Goal: Task Accomplishment & Management: Manage account settings

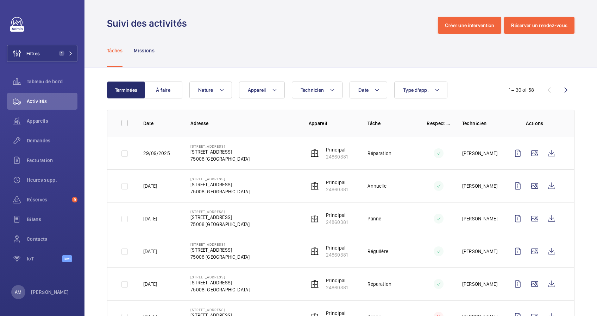
scroll to position [129, 0]
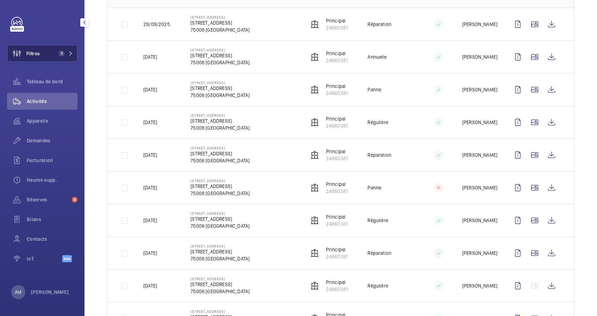
click at [51, 55] on button "Filtres 1" at bounding box center [42, 53] width 70 height 17
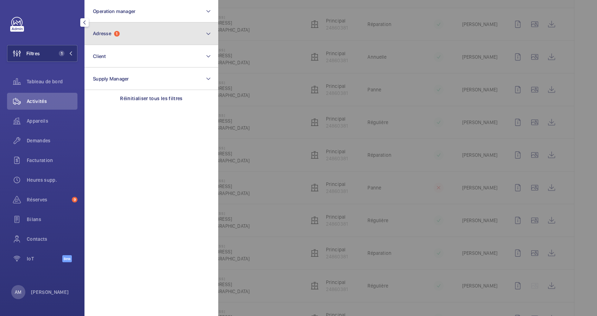
click at [108, 35] on span "Adresse" at bounding box center [102, 34] width 18 height 6
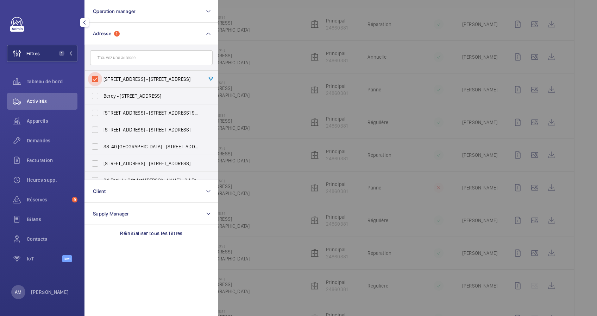
drag, startPoint x: 90, startPoint y: 79, endPoint x: 111, endPoint y: 61, distance: 27.2
click at [93, 77] on input "67 Rue de Courcelles - 67 Rue de Courcelles, 75008 PARIS, PARIS 75008" at bounding box center [95, 79] width 14 height 14
checkbox input "false"
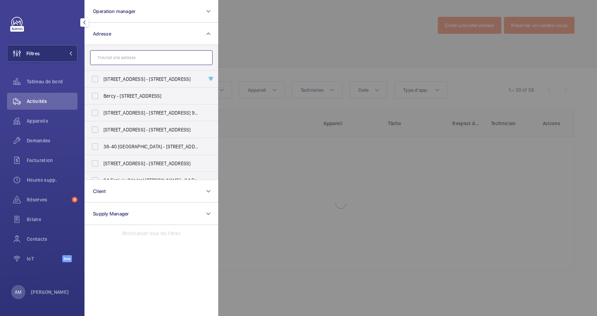
click at [111, 61] on input "text" at bounding box center [151, 57] width 123 height 15
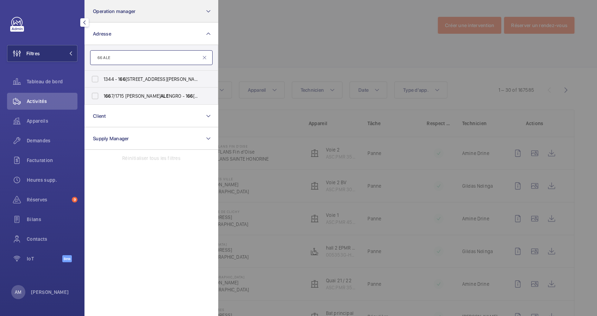
type input "66 ALE"
click at [203, 8] on button "Operation manager" at bounding box center [151, 11] width 134 height 23
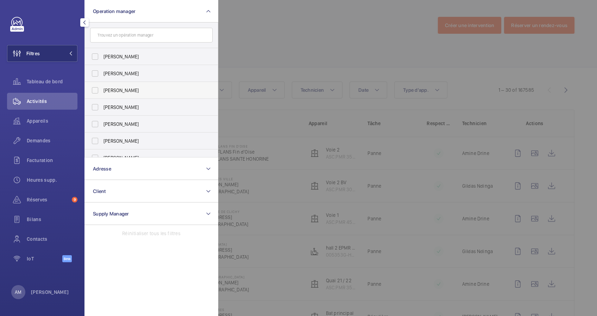
click at [110, 87] on span "[PERSON_NAME]" at bounding box center [151, 90] width 97 height 7
click at [102, 87] on input "[PERSON_NAME]" at bounding box center [95, 90] width 14 height 14
checkbox input "true"
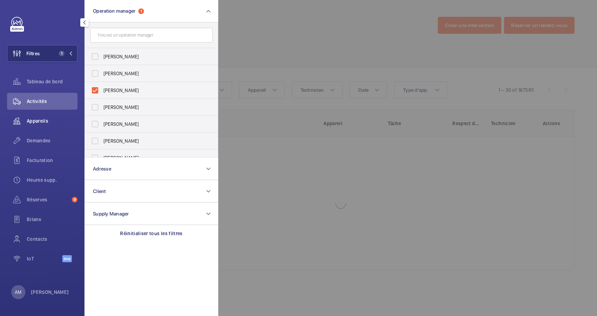
click at [29, 124] on span "Appareils" at bounding box center [52, 121] width 51 height 7
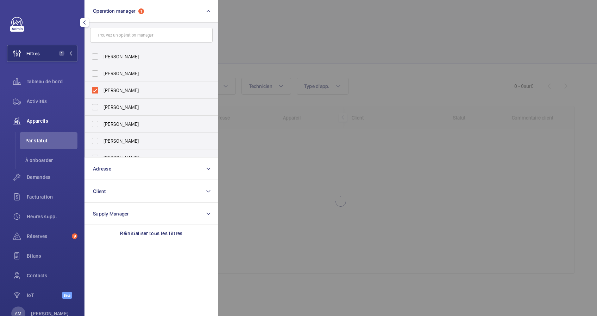
click at [290, 47] on div at bounding box center [516, 158] width 597 height 316
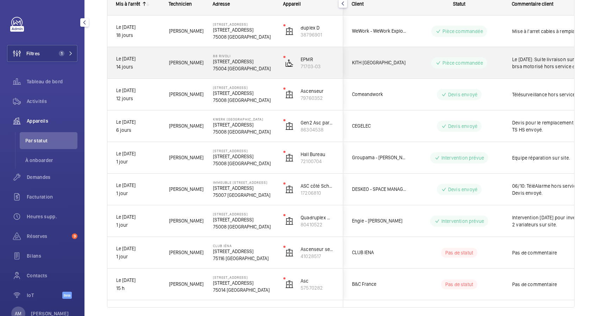
scroll to position [139, 0]
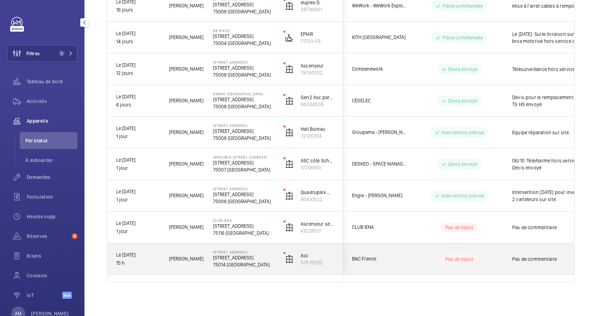
click at [432, 261] on wm-front-pills-cell "Pas de statut" at bounding box center [459, 260] width 88 height 10
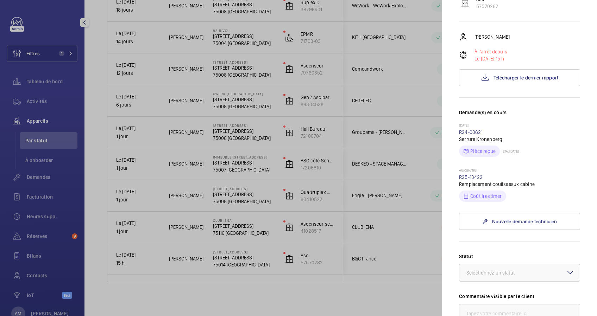
scroll to position [141, 0]
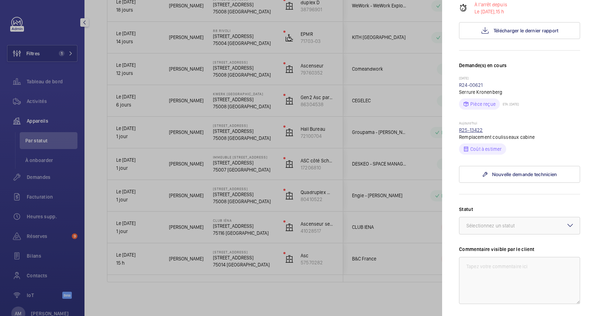
click at [478, 128] on link "R25-13422" at bounding box center [471, 130] width 24 height 6
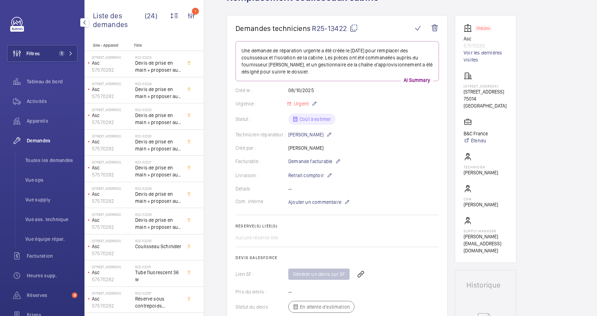
scroll to position [101, 0]
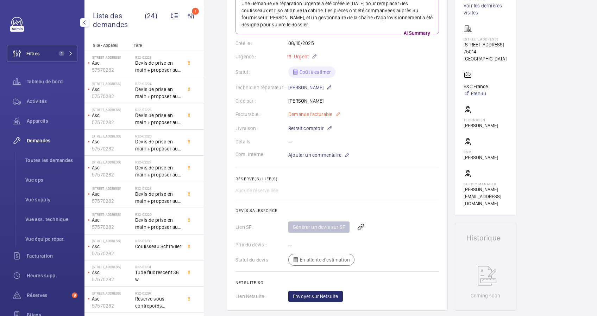
click at [338, 113] on mat-icon at bounding box center [338, 114] width 6 height 8
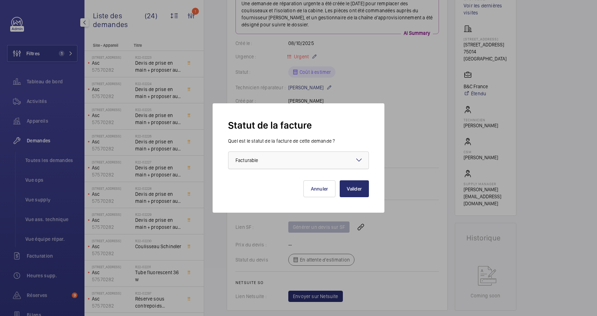
click at [347, 159] on div at bounding box center [298, 160] width 140 height 17
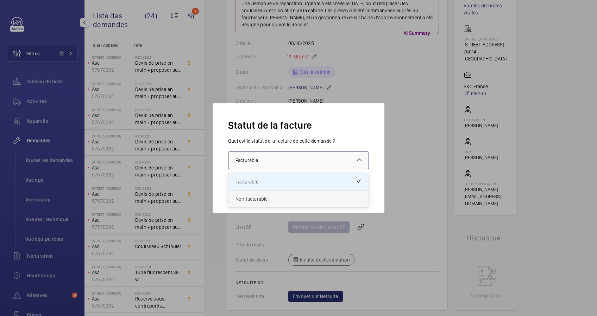
click at [270, 197] on span "Non facturable" at bounding box center [299, 199] width 126 height 7
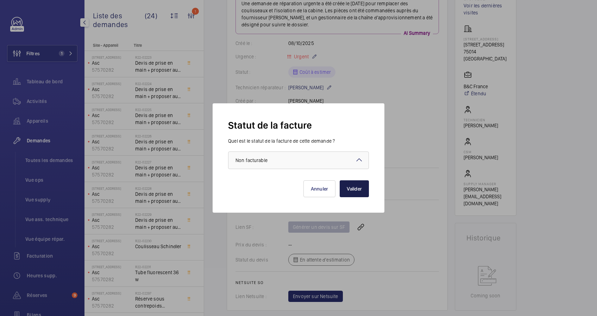
click at [363, 187] on button "Valider" at bounding box center [354, 189] width 29 height 17
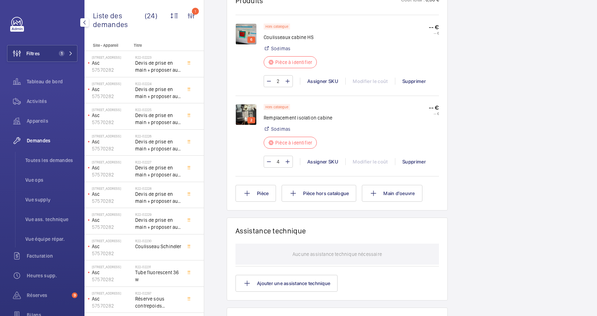
scroll to position [403, 0]
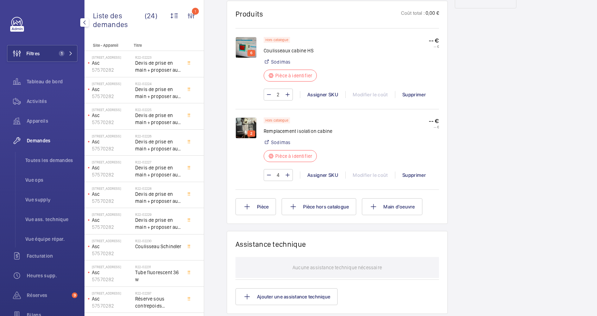
click at [245, 124] on img at bounding box center [246, 128] width 21 height 21
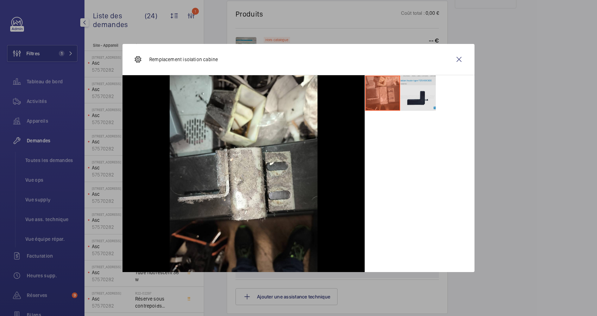
click at [411, 98] on li at bounding box center [418, 93] width 35 height 35
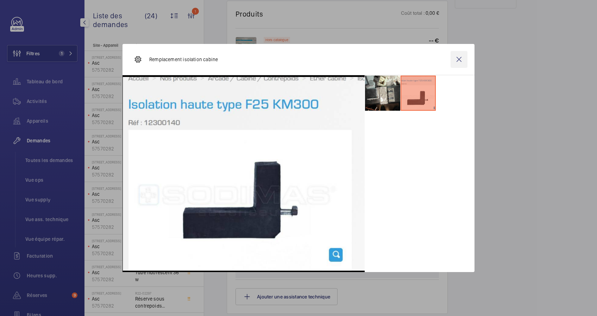
click at [457, 59] on wm-front-icon-button at bounding box center [459, 59] width 17 height 17
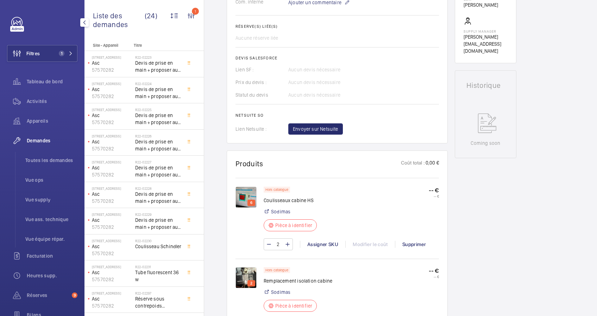
scroll to position [282, 0]
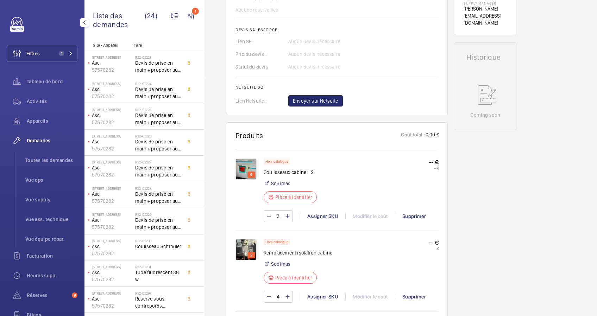
click at [251, 167] on img at bounding box center [246, 169] width 21 height 21
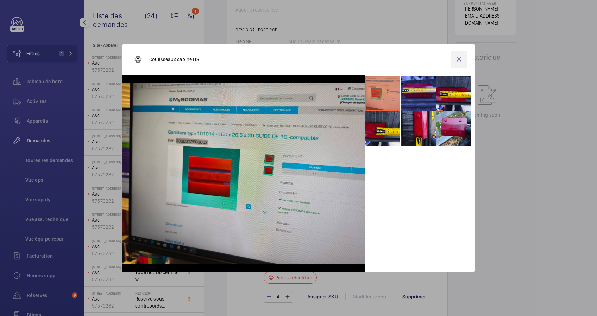
click at [459, 62] on wm-front-icon-button at bounding box center [459, 59] width 17 height 17
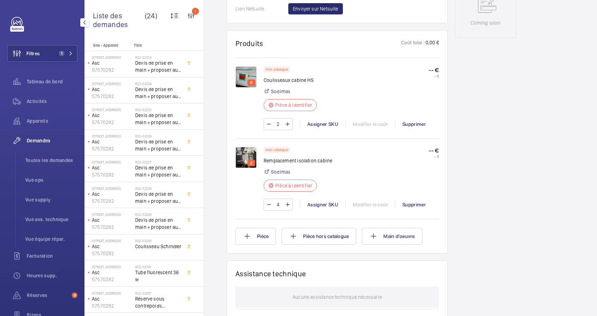
scroll to position [375, 0]
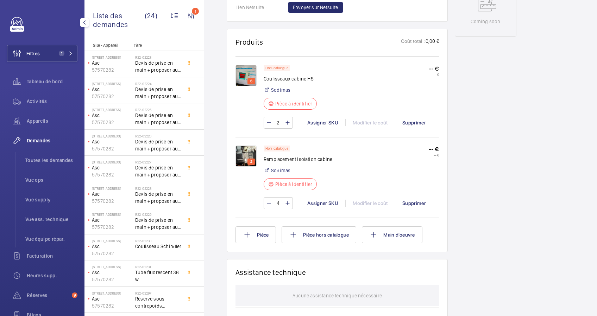
click at [244, 82] on img at bounding box center [246, 75] width 21 height 21
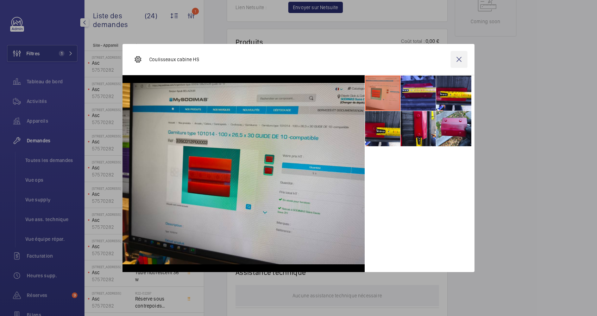
click at [461, 57] on wm-front-icon-button at bounding box center [459, 59] width 17 height 17
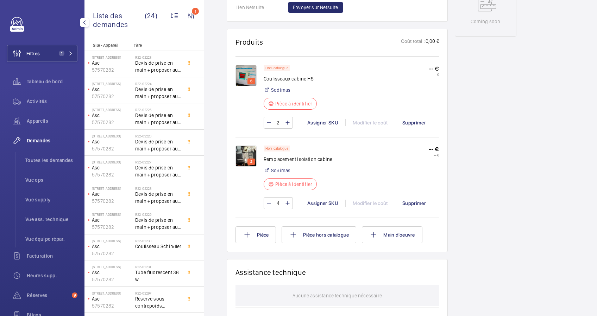
click at [246, 152] on img at bounding box center [246, 156] width 21 height 21
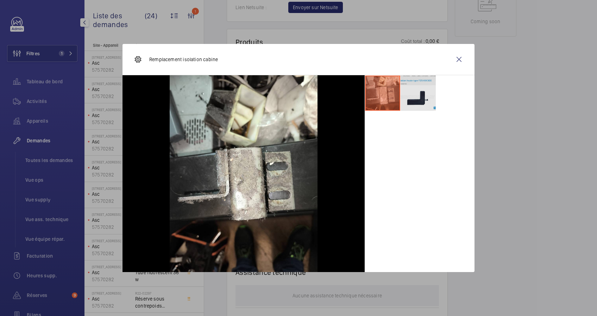
click at [421, 92] on li at bounding box center [418, 93] width 35 height 35
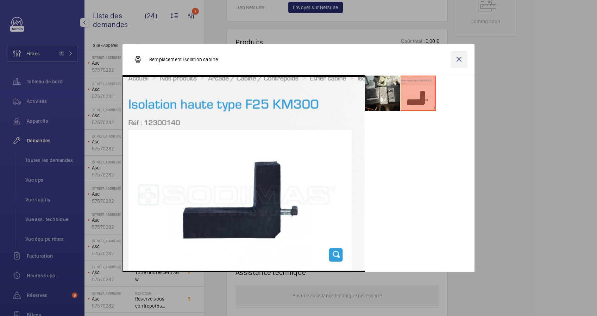
click at [459, 58] on wm-front-icon-button at bounding box center [459, 59] width 17 height 17
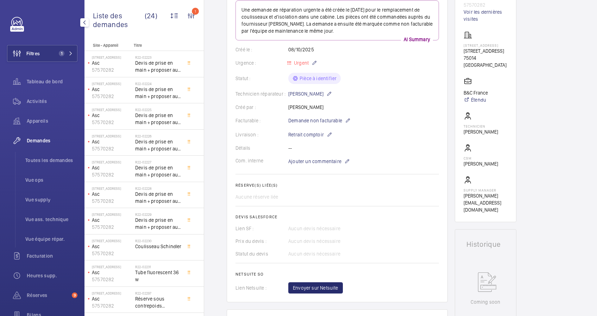
scroll to position [94, 0]
click at [345, 158] on mat-icon at bounding box center [347, 162] width 6 height 8
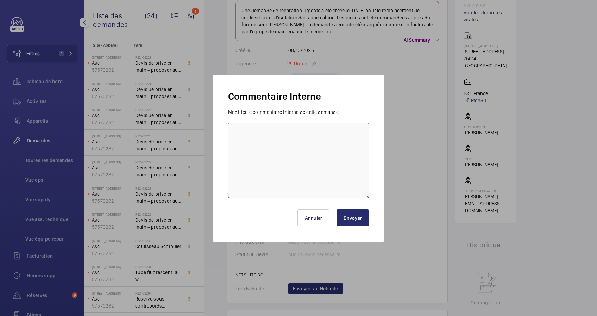
click at [292, 140] on textarea at bounding box center [298, 160] width 141 height 75
paste textarea "SKU 15798"
type textarea "POUR ISOLATION SKU 15798"
click at [342, 216] on button "Envoyer" at bounding box center [353, 218] width 32 height 17
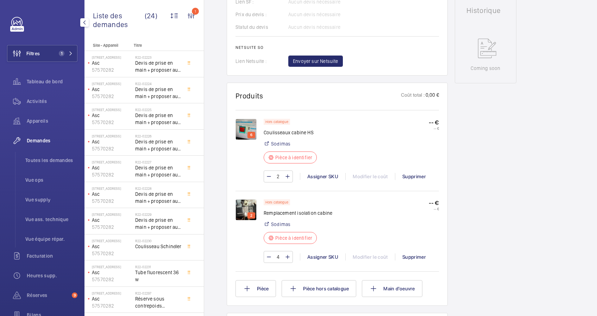
scroll to position [375, 0]
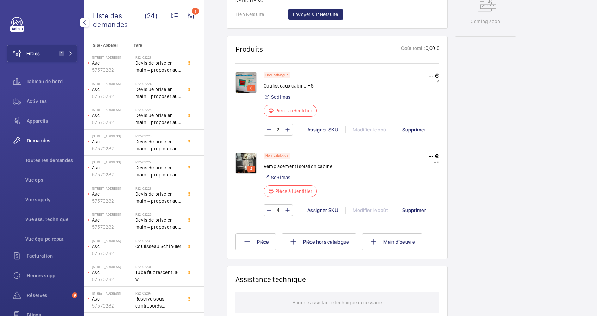
click at [247, 82] on img at bounding box center [246, 82] width 21 height 21
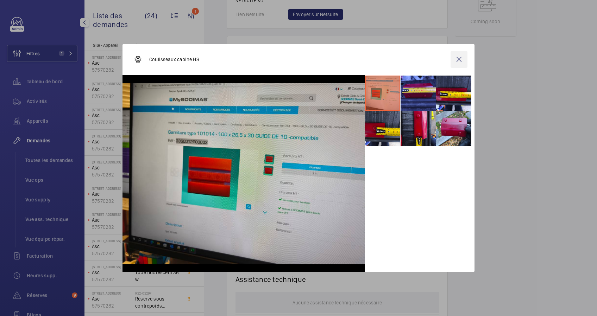
click at [459, 58] on wm-front-icon-button at bounding box center [459, 59] width 17 height 17
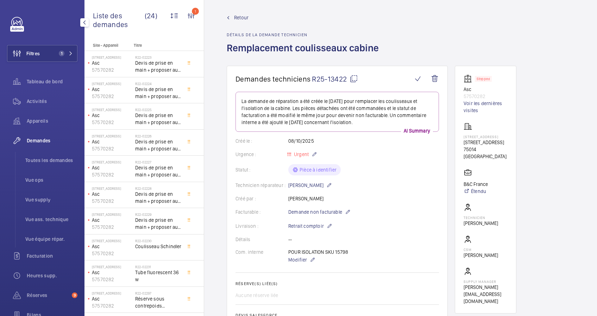
scroll to position [0, 0]
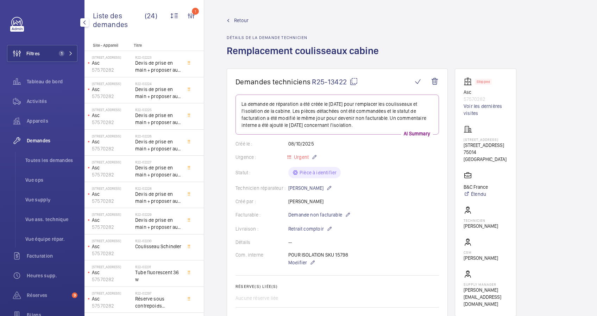
click at [356, 81] on mat-icon at bounding box center [354, 81] width 8 height 8
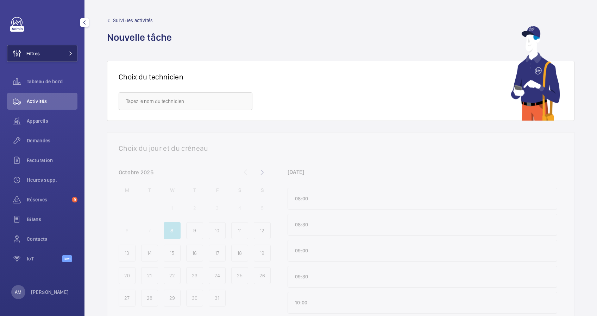
click at [41, 54] on button "Filtres" at bounding box center [42, 53] width 70 height 17
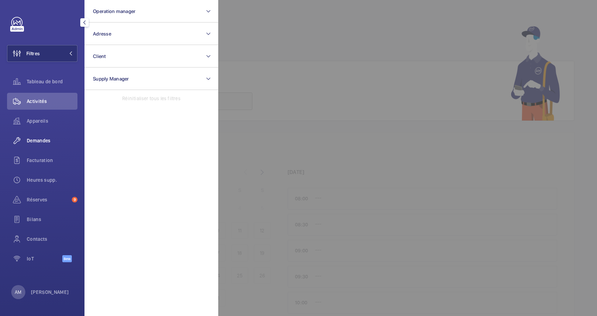
click at [42, 140] on span "Demandes" at bounding box center [52, 140] width 51 height 7
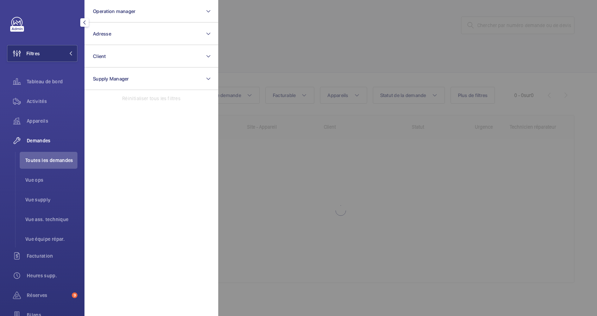
click at [484, 27] on div at bounding box center [516, 158] width 597 height 316
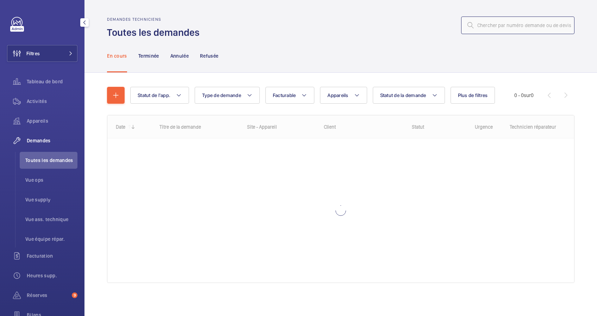
click at [484, 27] on input "text" at bounding box center [517, 26] width 113 height 18
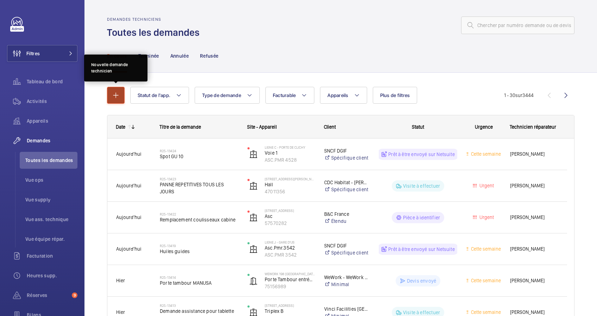
click at [118, 91] on mat-icon "button" at bounding box center [116, 95] width 8 height 8
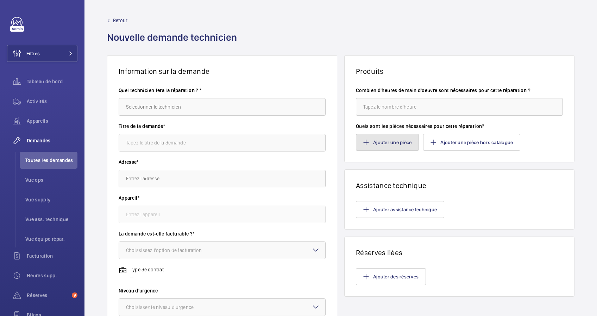
click at [396, 141] on button "Ajouter une pièce" at bounding box center [387, 142] width 63 height 17
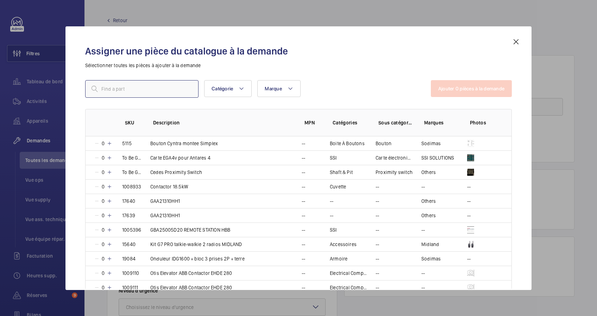
click at [166, 92] on input "text" at bounding box center [141, 89] width 113 height 18
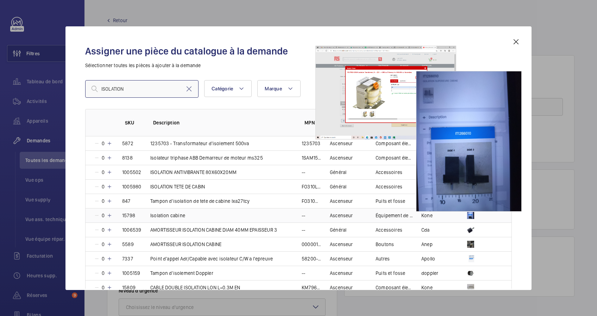
type input "ISOLATION"
click at [468, 215] on img at bounding box center [470, 215] width 7 height 7
click at [467, 213] on img at bounding box center [470, 215] width 7 height 7
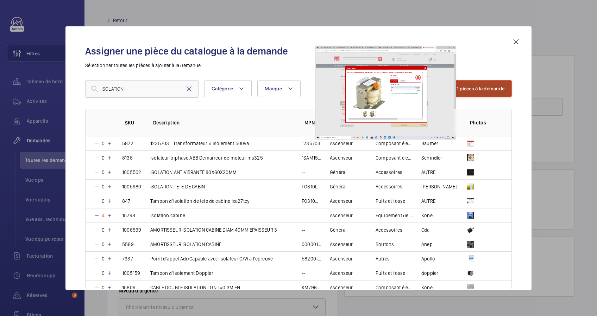
click at [486, 89] on button "Ajouter 1 pièces à la demande" at bounding box center [472, 88] width 80 height 17
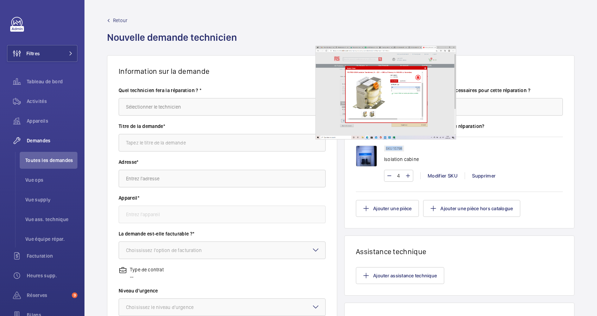
drag, startPoint x: 402, startPoint y: 147, endPoint x: 381, endPoint y: 146, distance: 21.5
click at [384, 146] on wm-front-pills "SKU 15798" at bounding box center [396, 149] width 24 height 6
drag, startPoint x: 381, startPoint y: 146, endPoint x: 384, endPoint y: 147, distance: 3.7
copy p "SKU 15798"
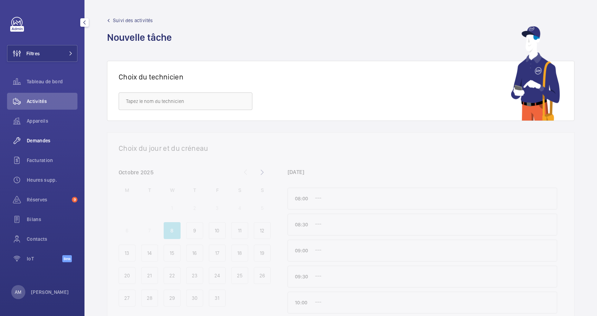
click at [34, 138] on span "Demandes" at bounding box center [52, 140] width 51 height 7
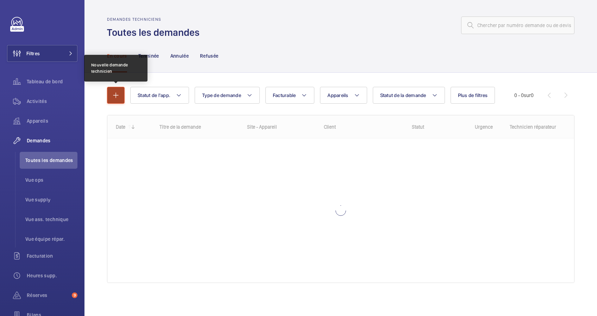
click at [119, 94] on mat-icon "button" at bounding box center [116, 95] width 8 height 8
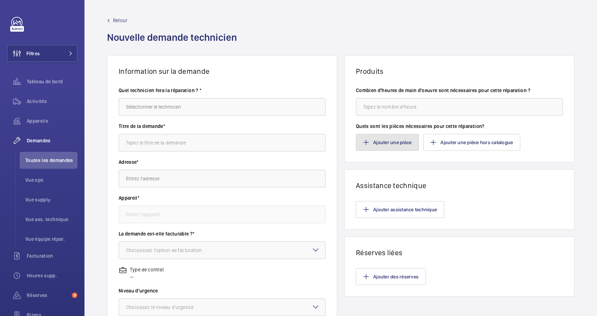
click at [394, 138] on button "Ajouter une pièce" at bounding box center [387, 142] width 63 height 17
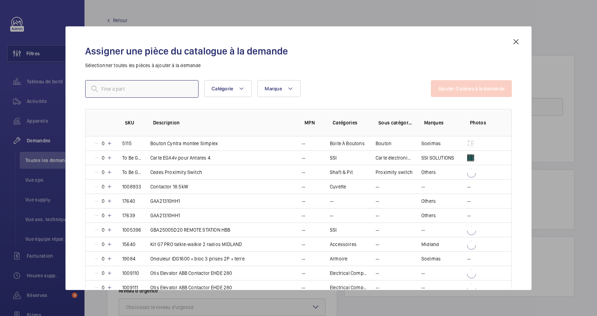
click at [125, 88] on input "text" at bounding box center [141, 89] width 113 height 18
type input "101014"
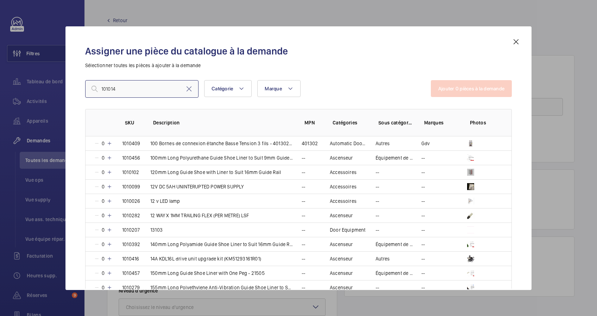
click at [130, 87] on input "101014" at bounding box center [141, 89] width 113 height 18
drag, startPoint x: 130, startPoint y: 87, endPoint x: 76, endPoint y: 84, distance: 53.6
click at [76, 84] on div "Assigner une pièce du catalogue à la demande Sélectionner toutes les pièces à a…" at bounding box center [298, 158] width 466 height 264
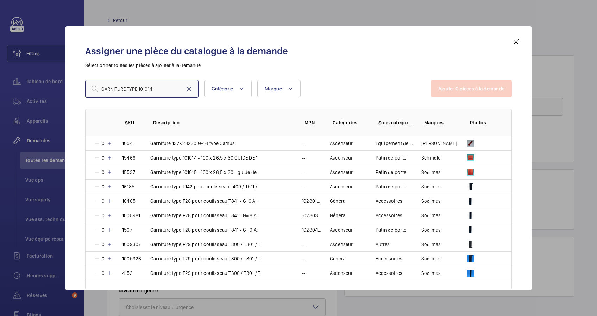
type input "GARNITURE TYPE 101014"
click at [262, 171] on td "Garniture type 101015 - 100 x 26,5 x 30 - guide de" at bounding box center [217, 172] width 151 height 14
click at [234, 169] on p "Garniture type 101015 - 100 x 26,5 x 30 - guide de" at bounding box center [203, 172] width 106 height 7
click at [96, 171] on mat-icon at bounding box center [97, 173] width 6 height 6
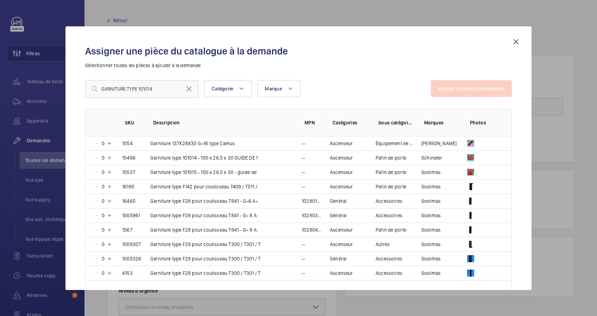
click at [515, 39] on mat-icon at bounding box center [516, 42] width 8 height 8
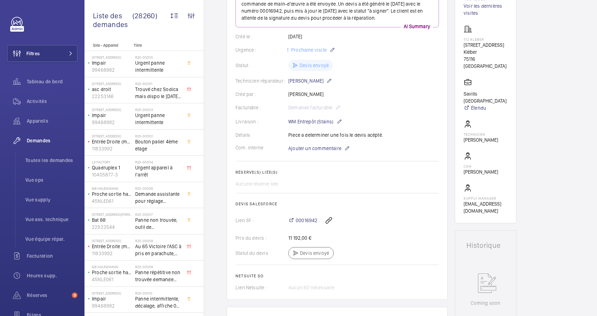
scroll to position [61, 0]
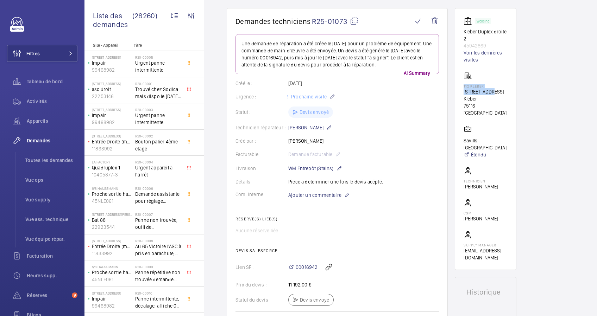
drag, startPoint x: 462, startPoint y: 88, endPoint x: 488, endPoint y: 88, distance: 25.7
click at [488, 88] on wm-front-card "Working Kleber Duplex droite 2 45942869 Voir les dernières visites 112 Kleber 1…" at bounding box center [486, 139] width 62 height 262
drag, startPoint x: 488, startPoint y: 88, endPoint x: 489, endPoint y: 99, distance: 10.6
click at [489, 102] on p "75116 [GEOGRAPHIC_DATA]" at bounding box center [486, 109] width 44 height 14
drag, startPoint x: 490, startPoint y: 93, endPoint x: 463, endPoint y: 92, distance: 27.1
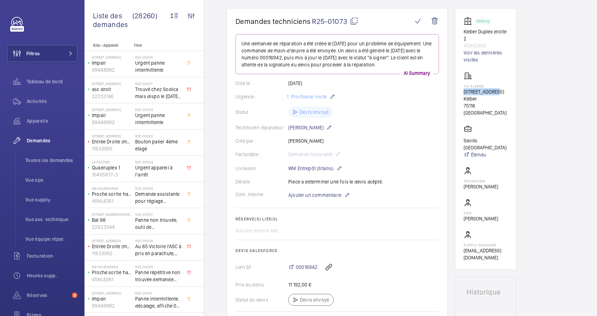
click at [464, 92] on p "112 Av. Kléber" at bounding box center [486, 95] width 44 height 14
drag, startPoint x: 463, startPoint y: 92, endPoint x: 472, endPoint y: 92, distance: 8.8
copy p "112 Av. Kléber"
click at [76, 54] on div "Filtres Tableau de bord Activités Appareils Demandes Toutes les demandes Vue op…" at bounding box center [42, 158] width 84 height 316
click at [70, 54] on mat-icon at bounding box center [71, 53] width 4 height 4
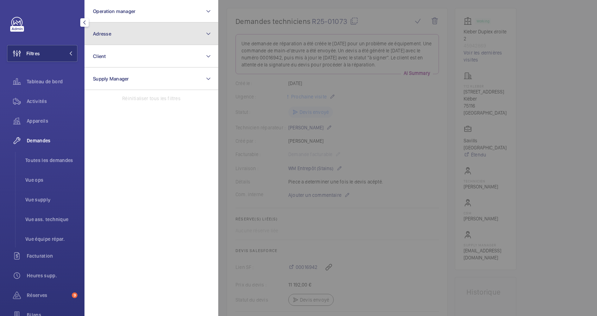
click at [148, 40] on button "Adresse" at bounding box center [151, 34] width 134 height 23
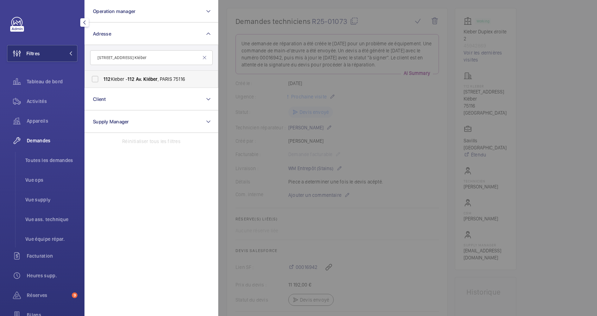
type input "112 Av. Kléber"
click at [127, 76] on span "112 Kleber - 112 Av. Kléber , PARIS 75116" at bounding box center [151, 79] width 97 height 7
click at [102, 76] on input "112 Kleber - 112 Av. Kléber , PARIS 75116" at bounding box center [95, 79] width 14 height 14
checkbox input "true"
click at [46, 103] on span "Activités" at bounding box center [52, 101] width 51 height 7
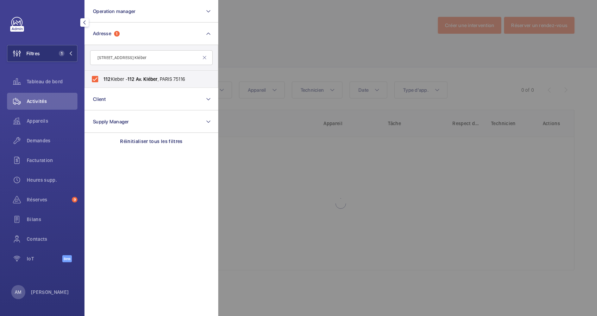
click at [309, 28] on div at bounding box center [516, 158] width 597 height 316
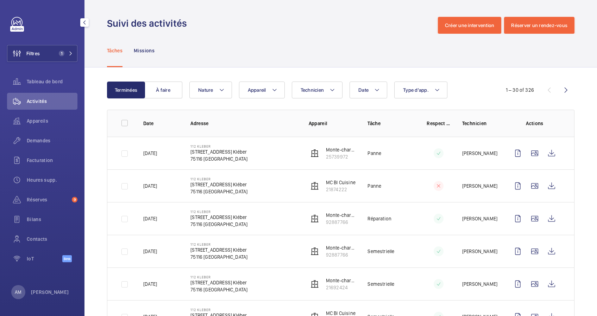
scroll to position [47, 0]
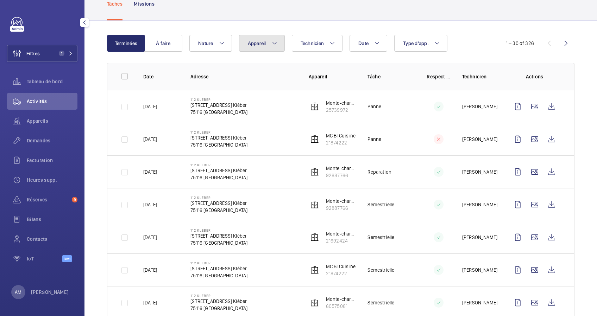
click at [276, 39] on mat-icon at bounding box center [275, 43] width 6 height 8
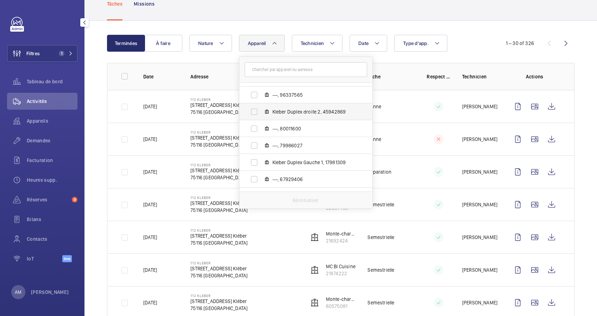
click at [273, 115] on label "Kleber Duplex droite 2, 45942869" at bounding box center [300, 111] width 122 height 17
click at [261, 115] on input "Kleber Duplex droite 2, 45942869" at bounding box center [254, 112] width 14 height 14
checkbox input "true"
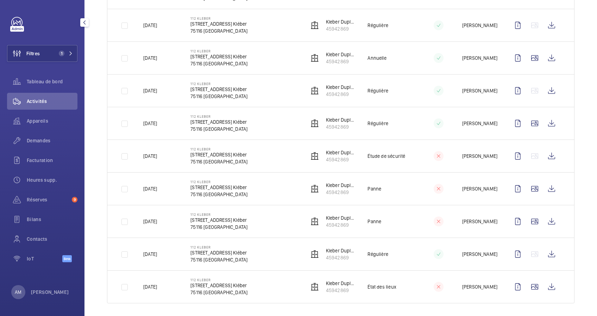
scroll to position [396, 0]
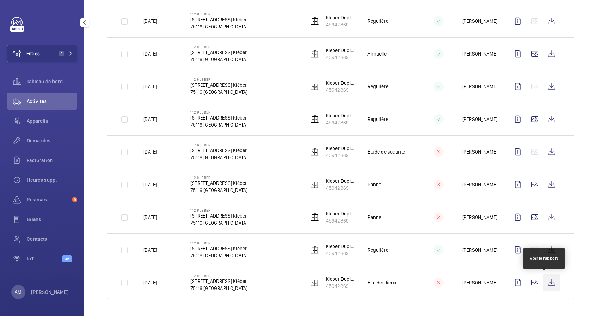
click at [545, 283] on wm-front-icon-button at bounding box center [551, 283] width 17 height 17
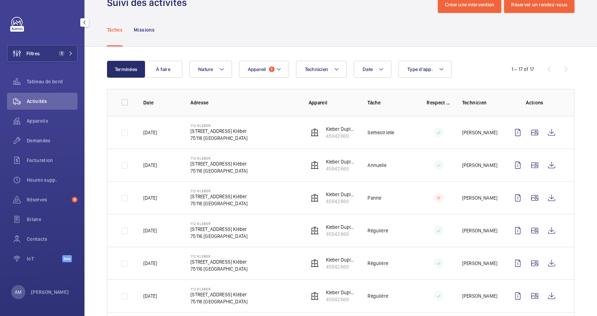
scroll to position [0, 0]
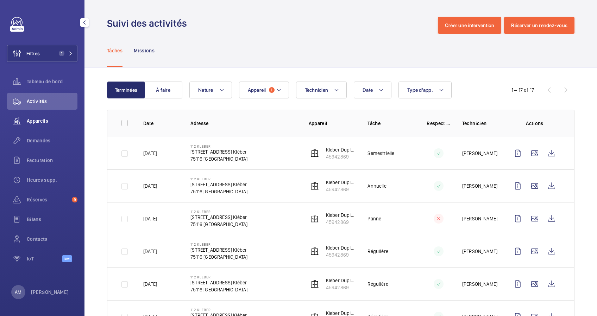
click at [42, 120] on span "Appareils" at bounding box center [52, 121] width 51 height 7
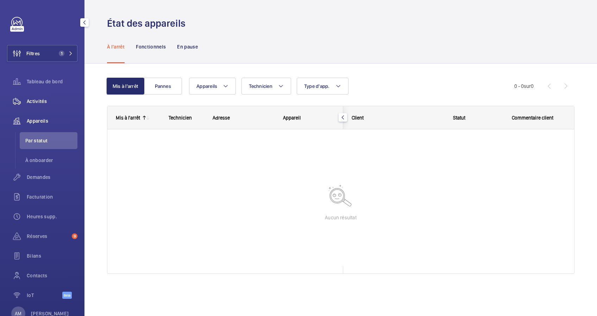
click at [38, 101] on span "Activités" at bounding box center [52, 101] width 51 height 7
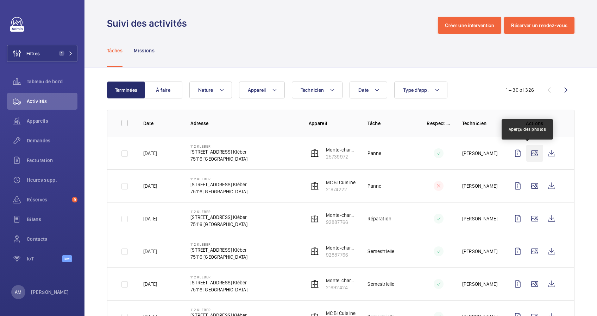
click at [528, 152] on wm-front-icon-button at bounding box center [534, 153] width 17 height 17
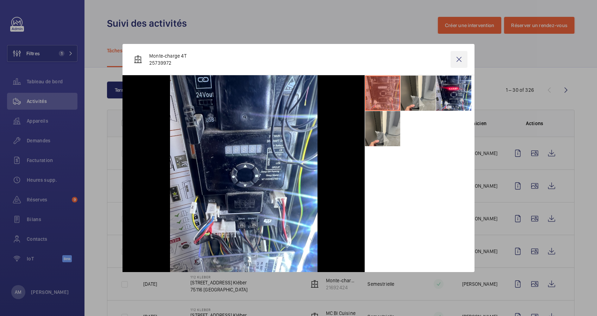
click at [460, 60] on wm-front-icon-button at bounding box center [459, 59] width 17 height 17
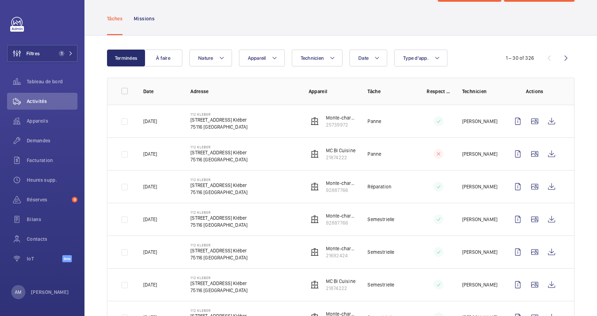
scroll to position [47, 0]
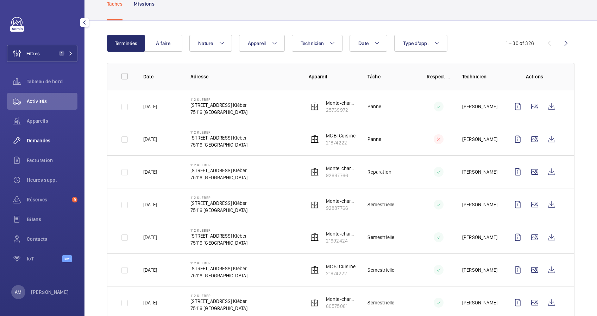
click at [33, 142] on span "Demandes" at bounding box center [52, 140] width 51 height 7
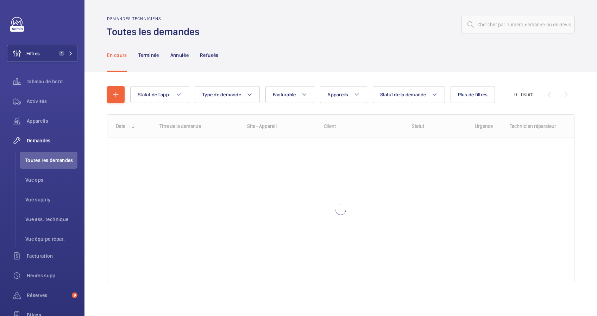
scroll to position [8, 0]
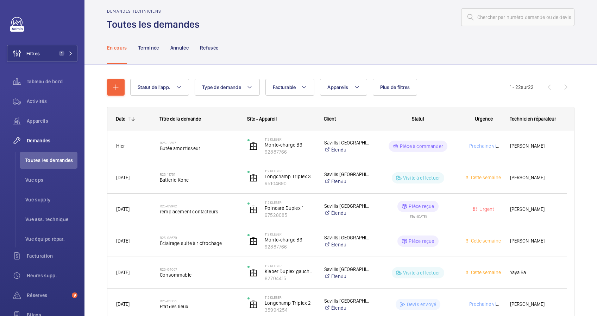
click at [371, 89] on div "Statut de l'app. Type de demande Facturable Appareils Plus de filtres Statut de…" at bounding box center [319, 87] width 379 height 17
click at [356, 88] on mat-icon at bounding box center [357, 87] width 6 height 8
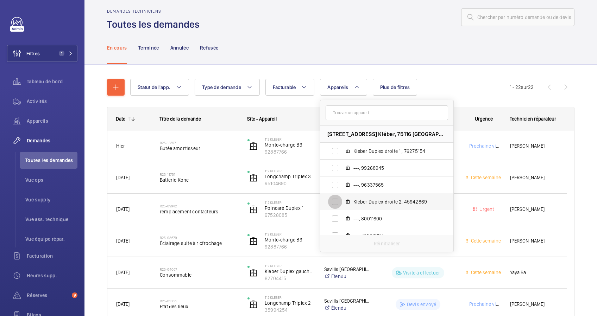
click at [342, 199] on input "Kleber Duplex droite 2, 45942869" at bounding box center [335, 202] width 14 height 14
checkbox input "true"
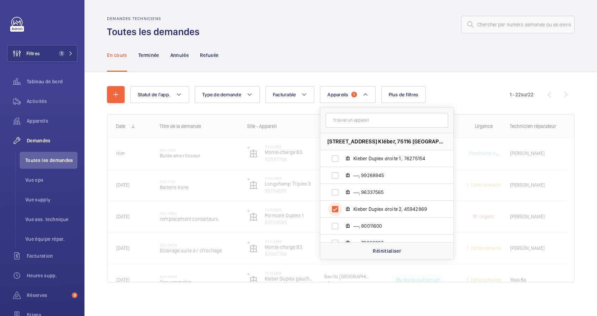
scroll to position [1, 0]
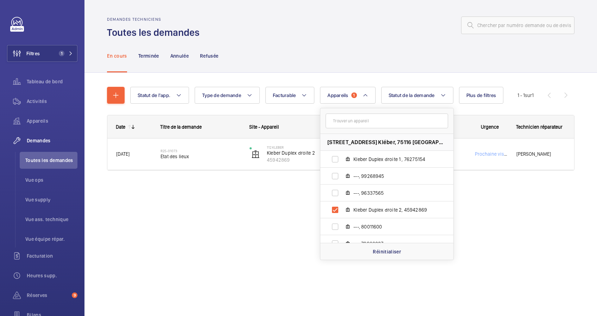
click at [342, 73] on div "En cours Terminée Annulée Refusée" at bounding box center [340, 55] width 467 height 33
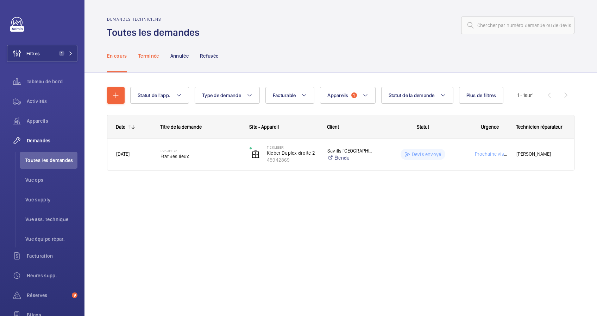
click at [145, 59] on p "Terminée" at bounding box center [148, 55] width 21 height 7
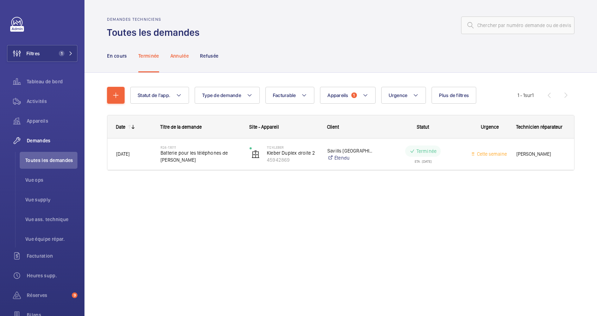
click at [182, 52] on p "Annulée" at bounding box center [179, 55] width 18 height 7
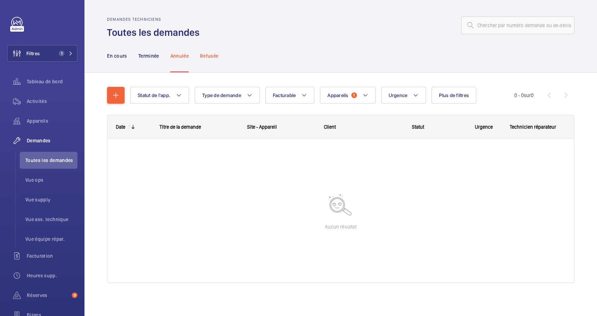
click at [207, 52] on div "Refusée" at bounding box center [209, 55] width 18 height 33
click at [120, 51] on div "En cours" at bounding box center [117, 55] width 20 height 33
click at [37, 99] on span "Activités" at bounding box center [52, 101] width 51 height 7
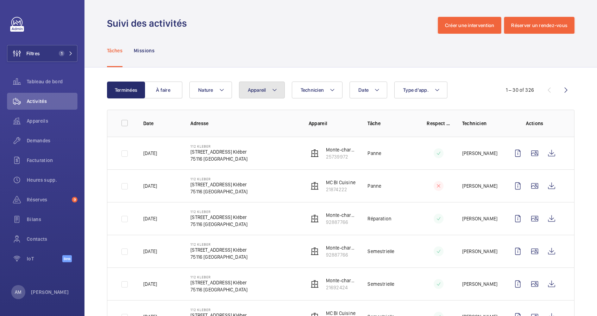
click at [276, 86] on mat-icon at bounding box center [275, 90] width 6 height 8
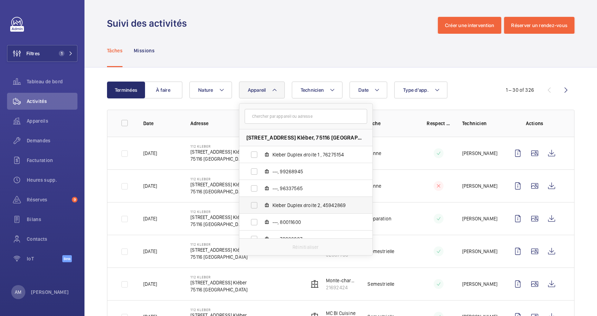
click at [270, 202] on label "Kleber Duplex droite 2, 45942869" at bounding box center [300, 205] width 122 height 17
click at [261, 202] on input "Kleber Duplex droite 2, 45942869" at bounding box center [254, 206] width 14 height 14
checkbox input "true"
click at [466, 89] on div "Date Technicien Appareil 1 112 Kleber - 112 Av. Kléber, 75116 PARIS Kleber Dupl…" at bounding box center [339, 90] width 301 height 17
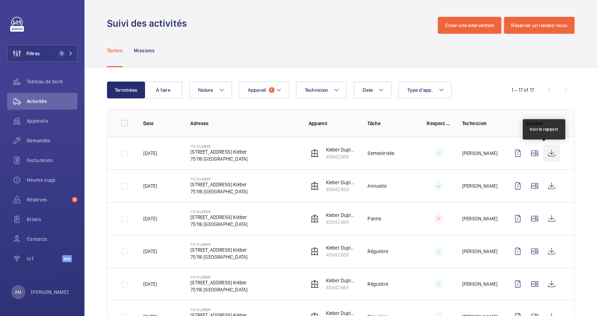
click at [543, 154] on wm-front-icon-button at bounding box center [551, 153] width 17 height 17
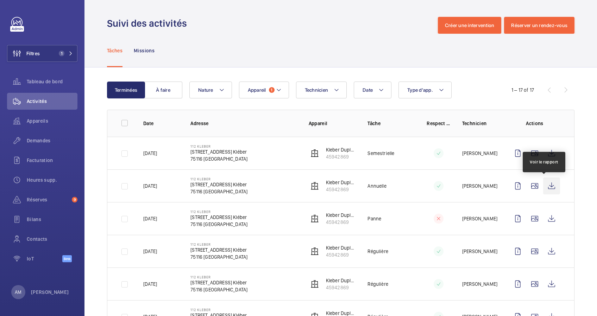
click at [543, 182] on wm-front-icon-button at bounding box center [551, 186] width 17 height 17
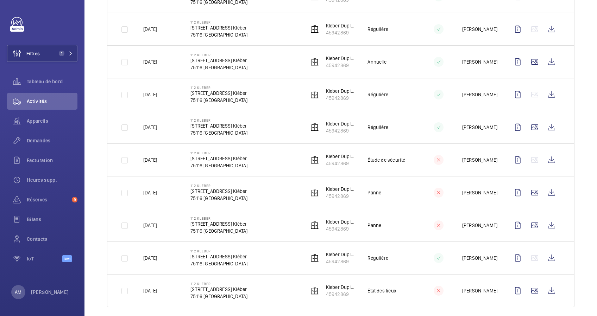
scroll to position [396, 0]
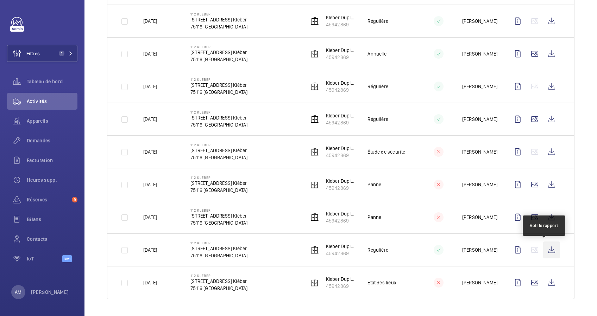
click at [546, 251] on wm-front-icon-button at bounding box center [551, 250] width 17 height 17
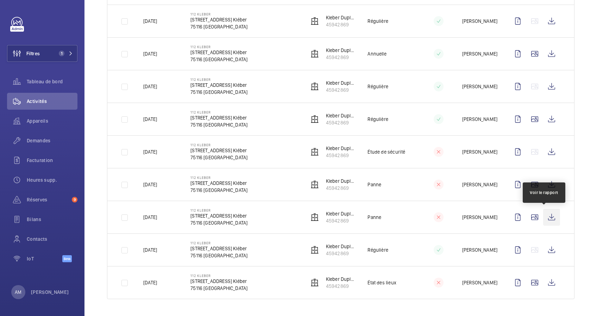
click at [543, 214] on wm-front-icon-button at bounding box center [551, 217] width 17 height 17
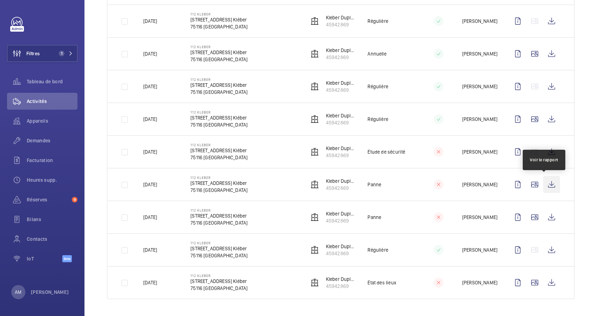
click at [546, 182] on wm-front-icon-button at bounding box center [551, 184] width 17 height 17
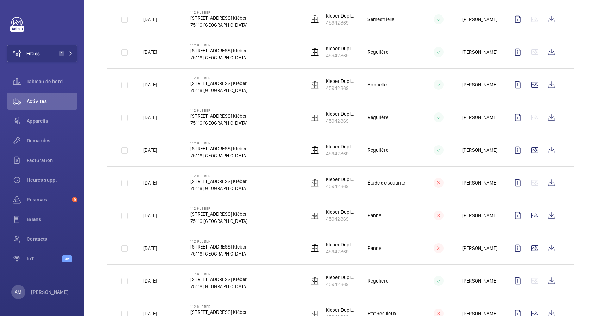
scroll to position [349, 0]
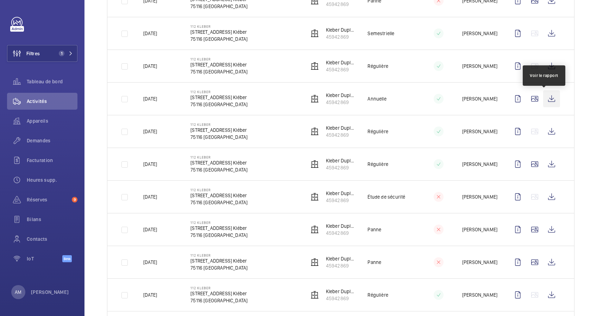
click at [544, 100] on wm-front-icon-button at bounding box center [551, 98] width 17 height 17
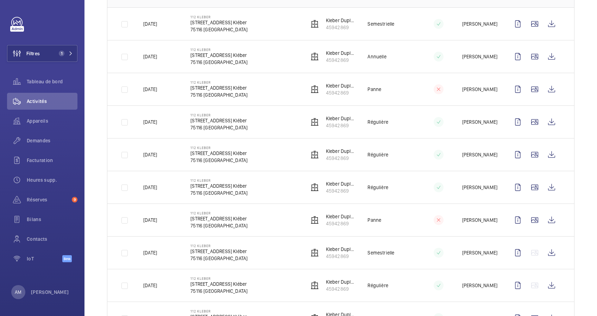
scroll to position [115, 0]
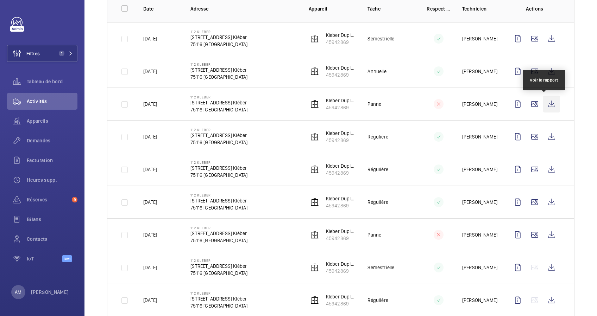
click at [548, 104] on wm-front-icon-button at bounding box center [551, 104] width 17 height 17
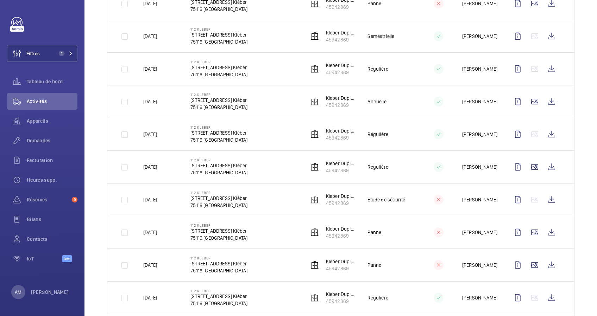
scroll to position [396, 0]
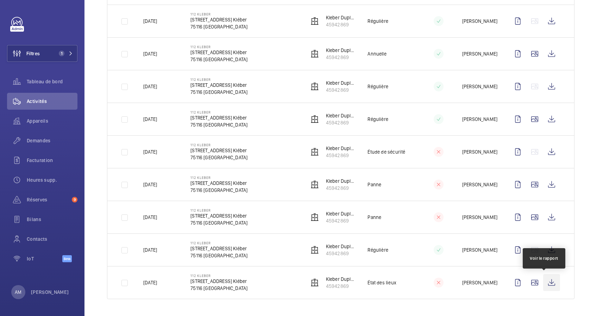
click at [546, 282] on wm-front-icon-button at bounding box center [551, 283] width 17 height 17
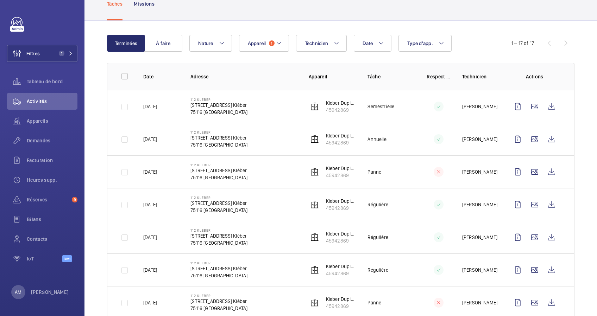
scroll to position [21, 0]
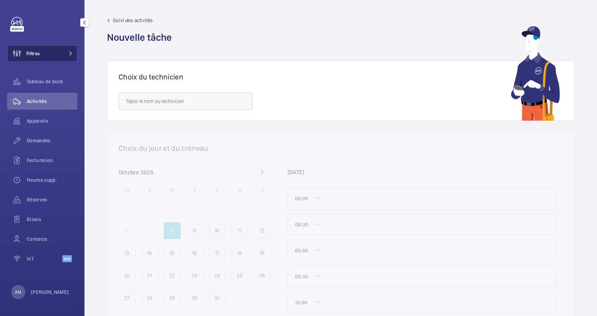
click at [71, 53] on mat-icon at bounding box center [71, 53] width 4 height 4
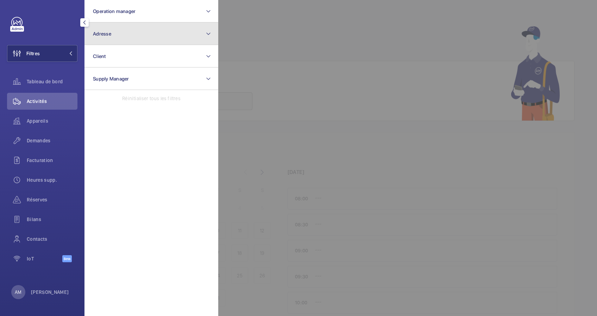
click at [128, 38] on button "Adresse" at bounding box center [151, 34] width 134 height 23
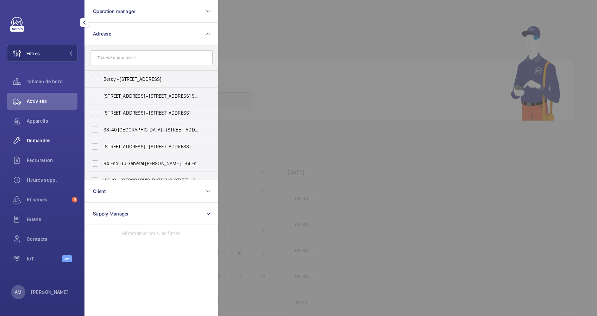
click at [42, 142] on span "Demandes" at bounding box center [52, 140] width 51 height 7
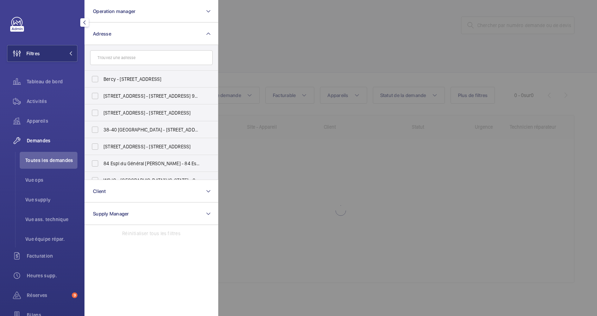
drag, startPoint x: 277, startPoint y: 61, endPoint x: 304, endPoint y: 57, distance: 26.7
click at [278, 61] on div at bounding box center [516, 158] width 597 height 316
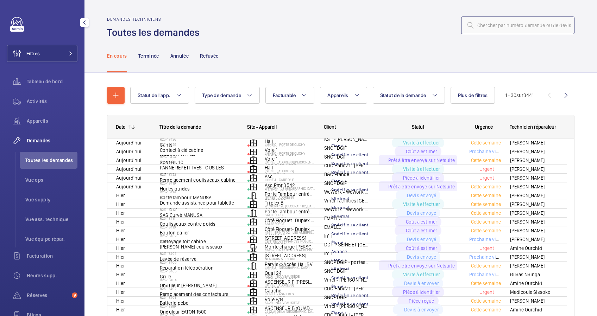
click at [487, 26] on input "text" at bounding box center [517, 26] width 113 height 18
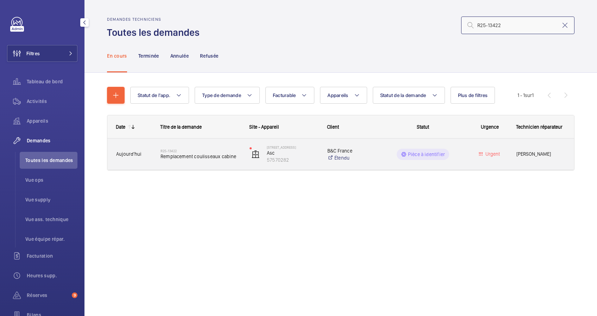
type input "R25-13422"
click at [208, 151] on h2 "R25-13422" at bounding box center [201, 151] width 80 height 4
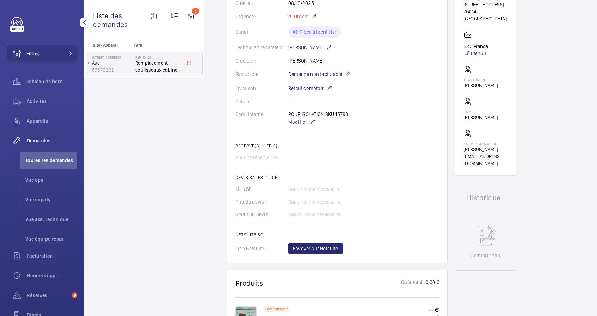
scroll to position [94, 0]
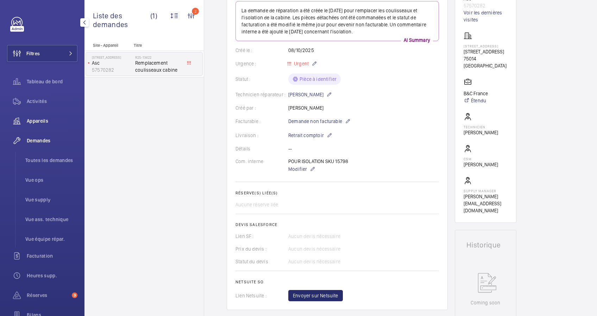
click at [40, 121] on span "Appareils" at bounding box center [52, 121] width 51 height 7
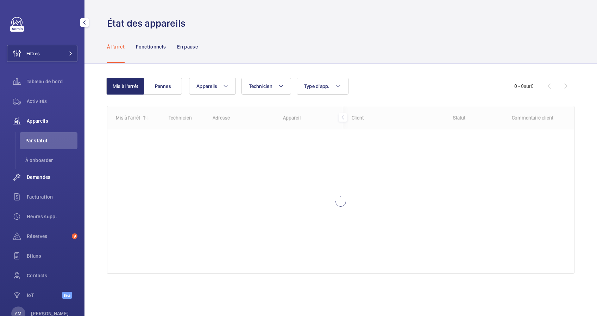
click at [42, 176] on span "Demandes" at bounding box center [52, 177] width 51 height 7
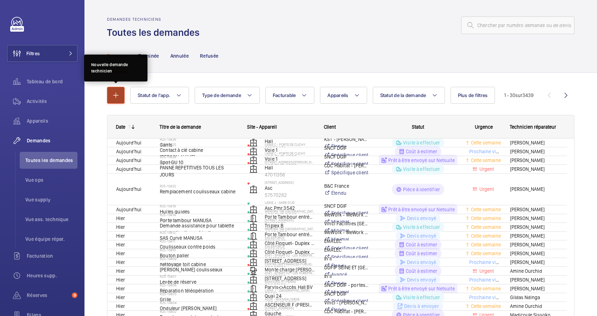
click at [115, 93] on mat-icon "button" at bounding box center [116, 95] width 8 height 8
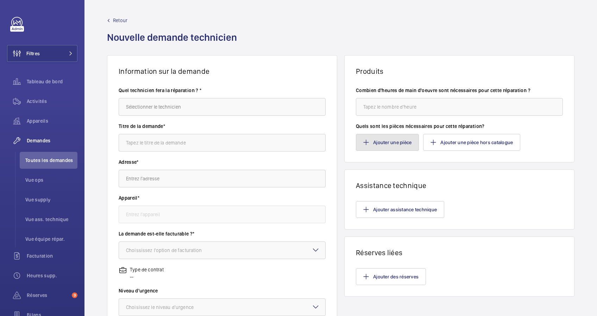
click at [395, 145] on button "Ajouter une pièce" at bounding box center [387, 142] width 63 height 17
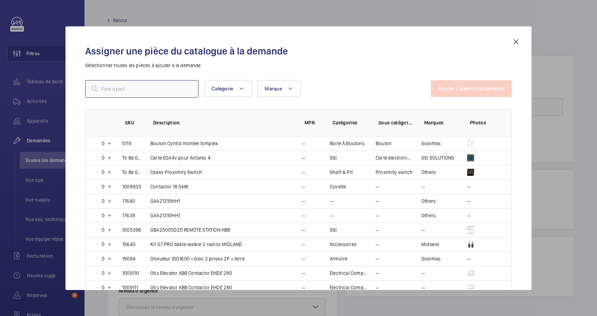
click at [139, 83] on input "text" at bounding box center [141, 89] width 113 height 18
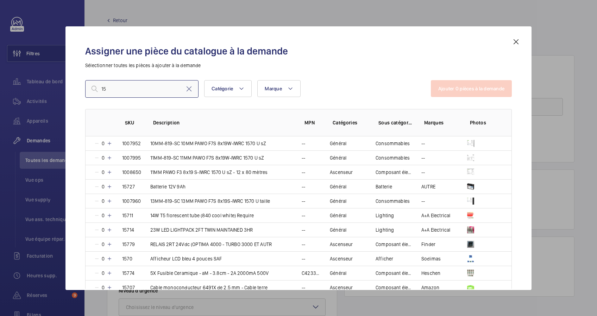
type input "1"
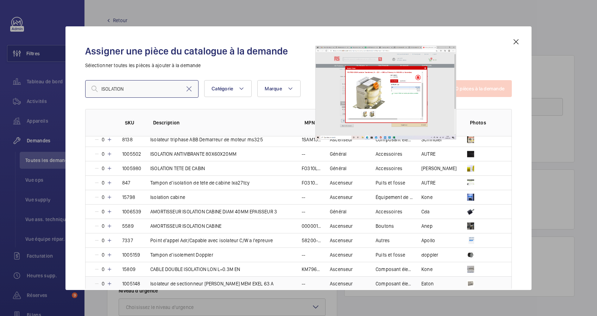
scroll to position [47, 0]
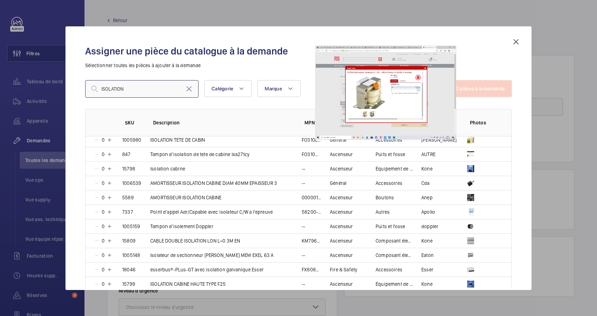
type input "ISOLATION"
click at [516, 40] on mat-icon at bounding box center [516, 42] width 8 height 8
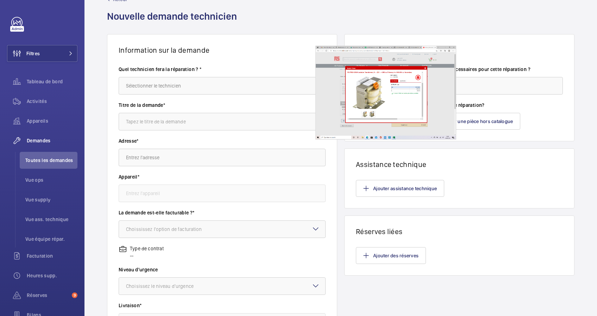
scroll to position [0, 0]
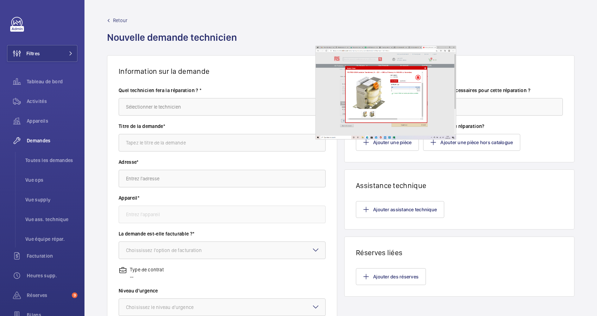
click at [117, 18] on span "Retour" at bounding box center [120, 20] width 14 height 7
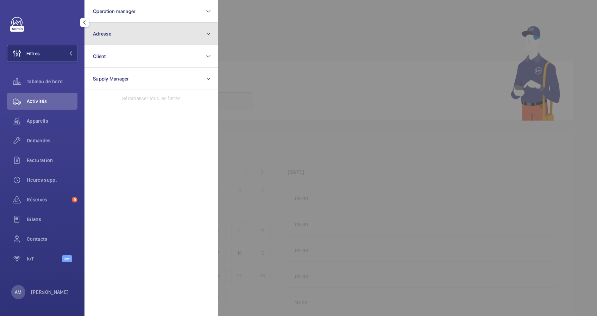
click at [115, 37] on button "Adresse" at bounding box center [151, 34] width 134 height 23
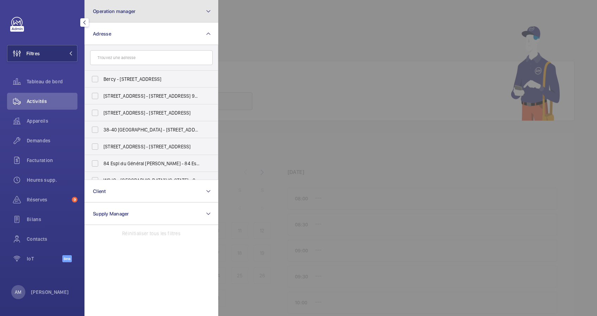
click at [142, 13] on button "Operation manager" at bounding box center [151, 11] width 134 height 23
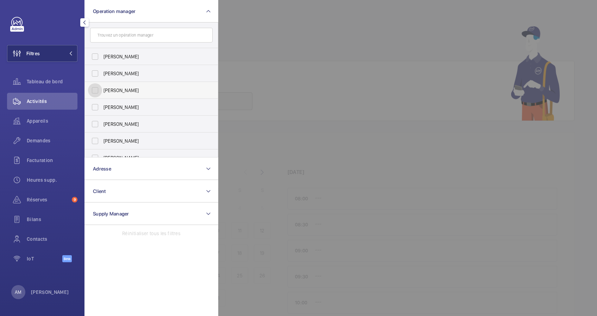
click at [100, 92] on input "[PERSON_NAME]" at bounding box center [95, 90] width 14 height 14
checkbox input "true"
click at [39, 121] on span "Appareils" at bounding box center [52, 121] width 51 height 7
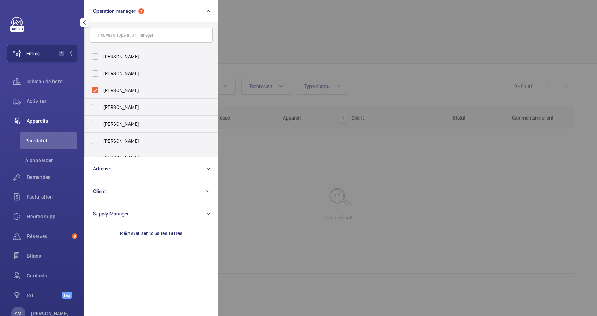
click at [287, 44] on div at bounding box center [516, 158] width 597 height 316
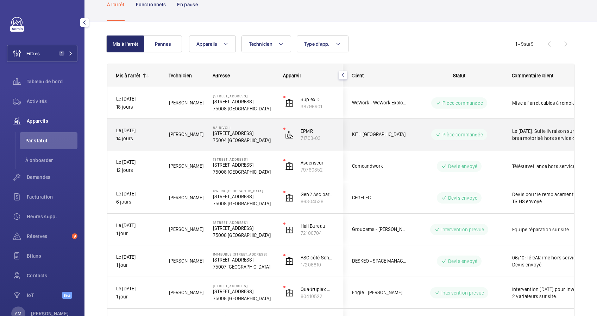
scroll to position [139, 0]
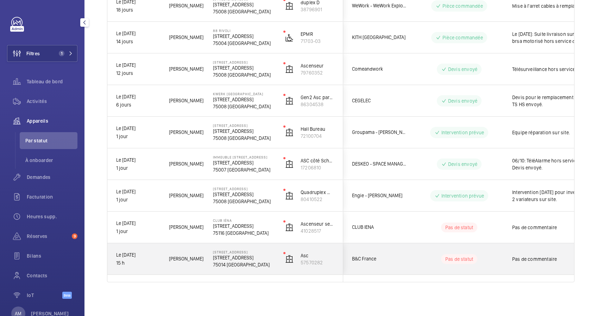
click at [491, 256] on wm-front-pills-cell "Pas de statut" at bounding box center [459, 260] width 88 height 10
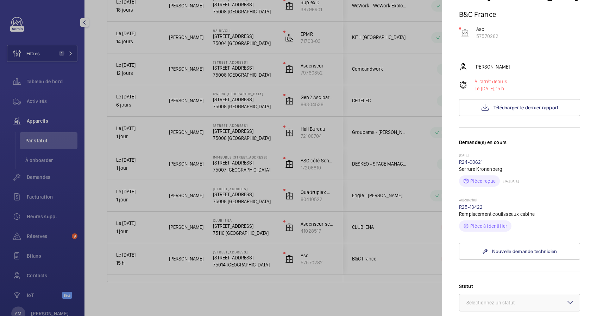
scroll to position [94, 0]
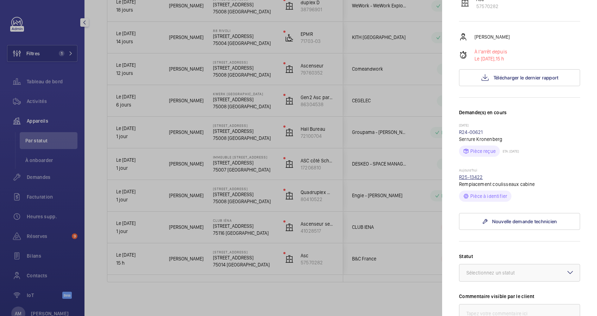
click at [478, 179] on link "R25-13422" at bounding box center [471, 178] width 24 height 6
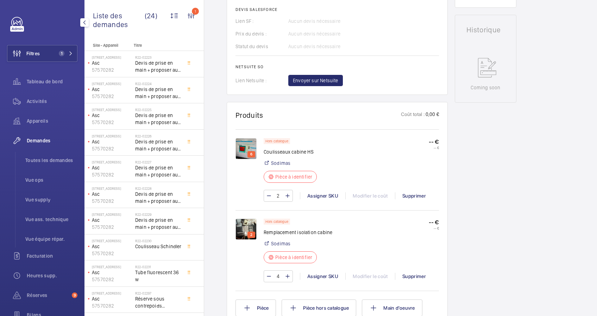
scroll to position [328, 0]
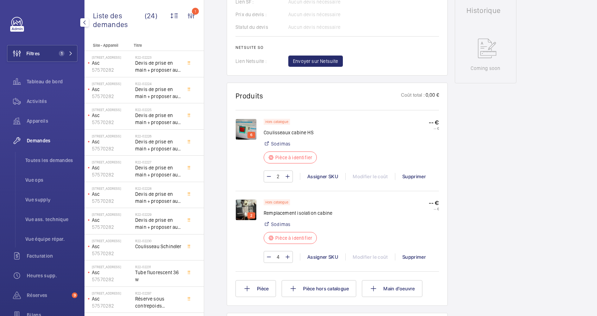
click at [246, 128] on img at bounding box center [246, 129] width 21 height 21
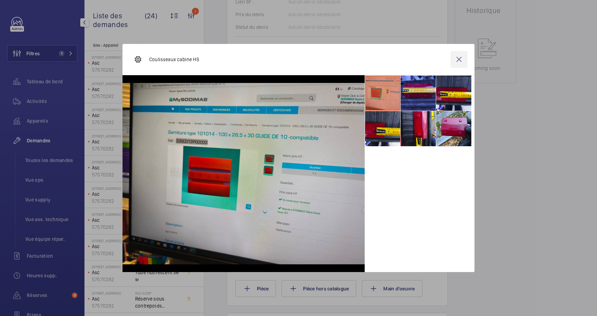
click at [459, 59] on wm-front-icon-button at bounding box center [459, 59] width 17 height 17
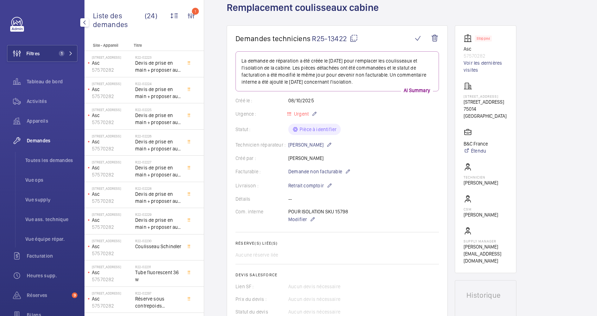
scroll to position [0, 0]
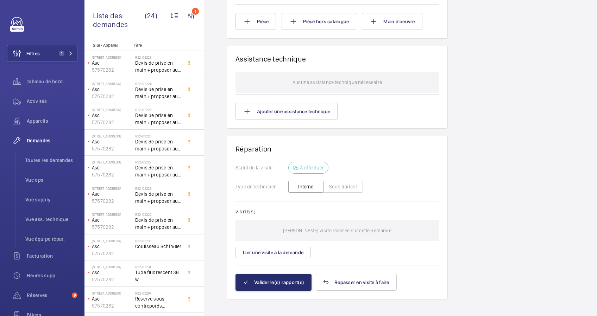
scroll to position [611, 0]
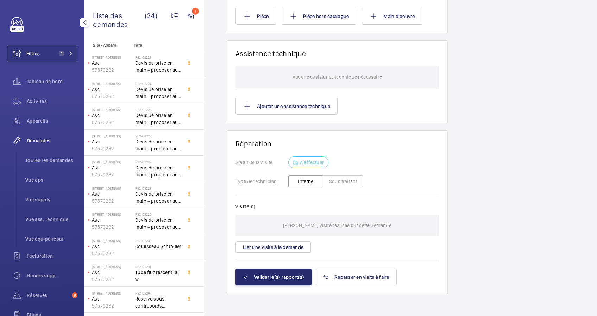
drag, startPoint x: 42, startPoint y: 56, endPoint x: 71, endPoint y: 43, distance: 32.3
click at [48, 52] on button "Filtres 1" at bounding box center [42, 53] width 70 height 17
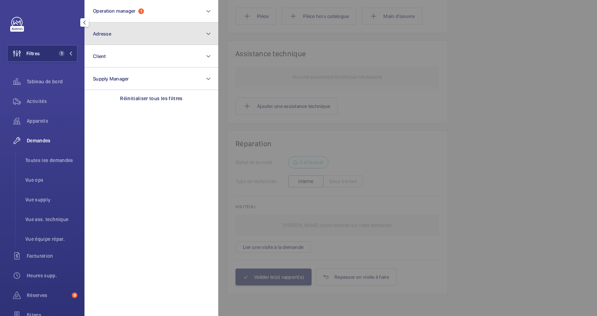
click at [108, 34] on span "Adresse" at bounding box center [102, 34] width 18 height 6
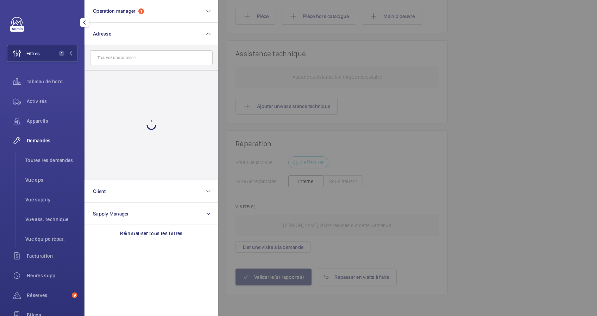
click at [127, 58] on input "text" at bounding box center [151, 57] width 123 height 15
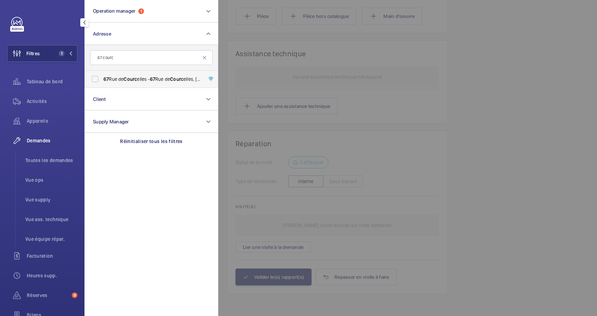
type input "67 courc"
click at [120, 74] on label "[STREET_ADDRESS][GEOGRAPHIC_DATA][STREET_ADDRESS]" at bounding box center [146, 79] width 123 height 17
click at [102, 74] on input "[STREET_ADDRESS][GEOGRAPHIC_DATA][STREET_ADDRESS]" at bounding box center [95, 79] width 14 height 14
checkbox input "true"
click at [36, 100] on span "Activités" at bounding box center [52, 101] width 51 height 7
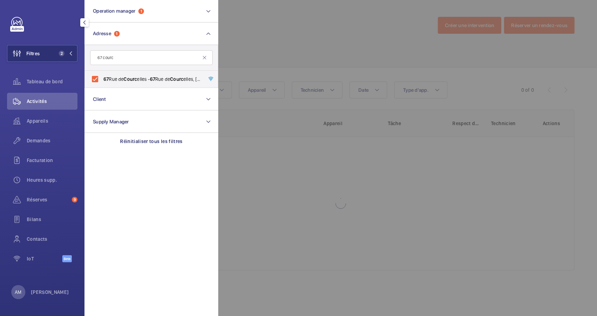
click at [62, 24] on div at bounding box center [44, 22] width 66 height 11
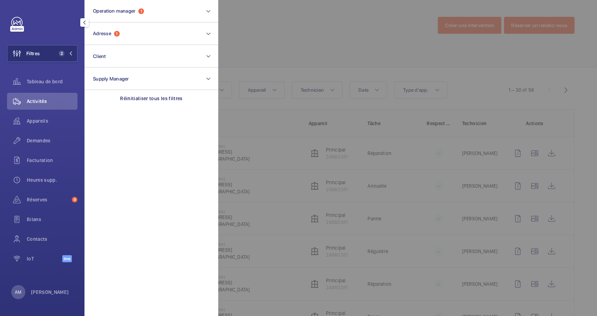
click at [341, 67] on div at bounding box center [516, 158] width 597 height 316
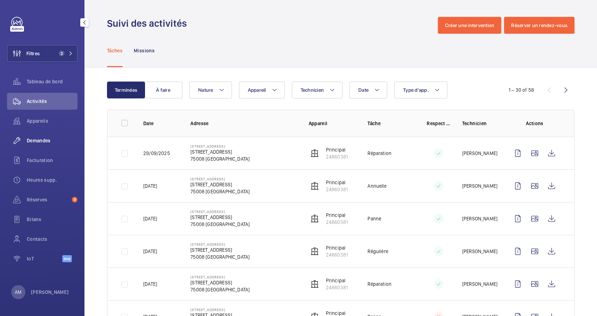
click at [42, 140] on span "Demandes" at bounding box center [52, 140] width 51 height 7
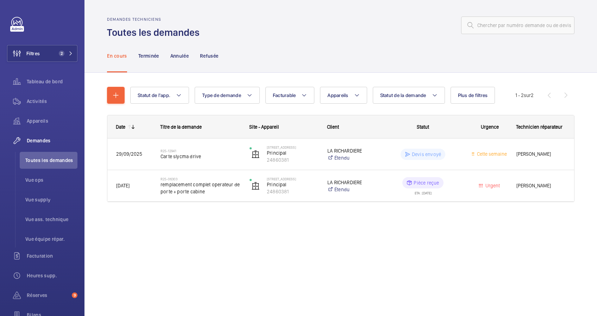
click at [265, 74] on div "Statut de l'app. Type de demande Facturable Appareils Statut de la demande Plus…" at bounding box center [340, 154] width 513 height 163
click at [59, 56] on span "2" at bounding box center [62, 54] width 6 height 6
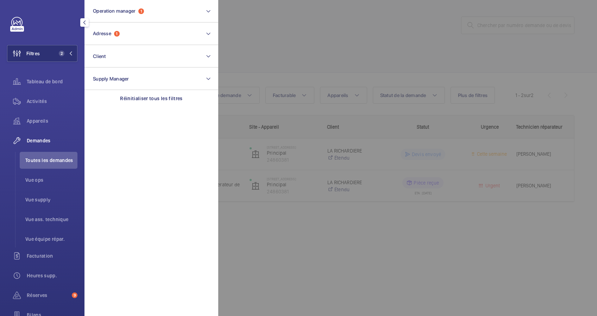
drag, startPoint x: 329, startPoint y: 37, endPoint x: 299, endPoint y: 39, distance: 30.4
click at [329, 37] on div at bounding box center [516, 158] width 597 height 316
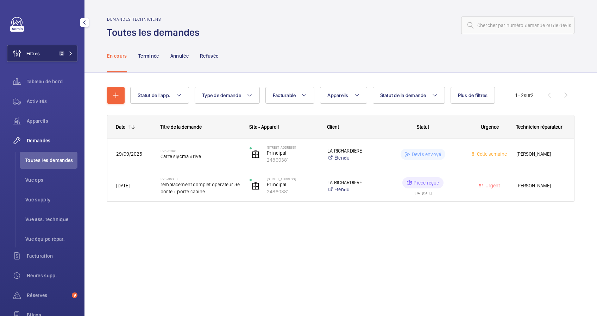
drag, startPoint x: 42, startPoint y: 56, endPoint x: 75, endPoint y: 48, distance: 33.6
click at [45, 56] on button "Filtres 2" at bounding box center [42, 53] width 70 height 17
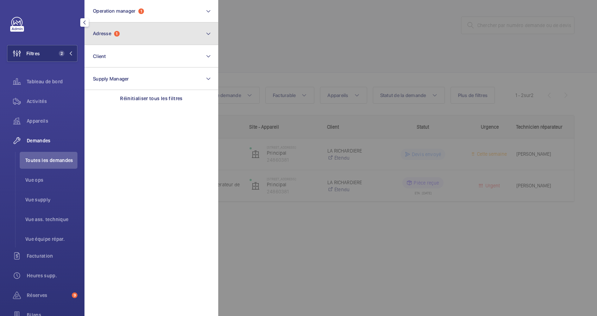
click at [150, 30] on button "Adresse 1" at bounding box center [151, 34] width 134 height 23
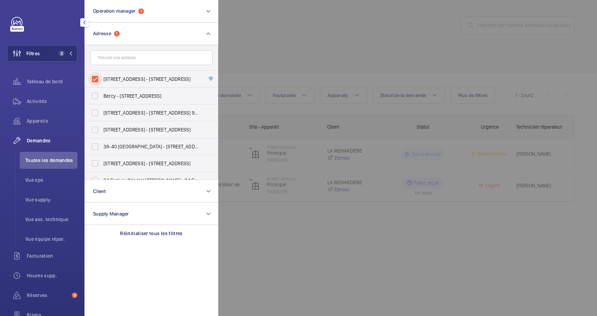
drag, startPoint x: 94, startPoint y: 75, endPoint x: 128, endPoint y: 49, distance: 42.9
click at [98, 73] on input "67 Rue de Courcelles - 67 Rue de Courcelles, 75008 PARIS, PARIS 75008" at bounding box center [95, 79] width 14 height 14
checkbox input "false"
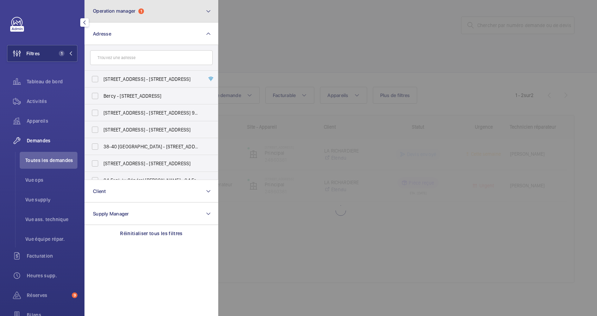
click at [159, 17] on button "Operation manager 1" at bounding box center [151, 11] width 134 height 23
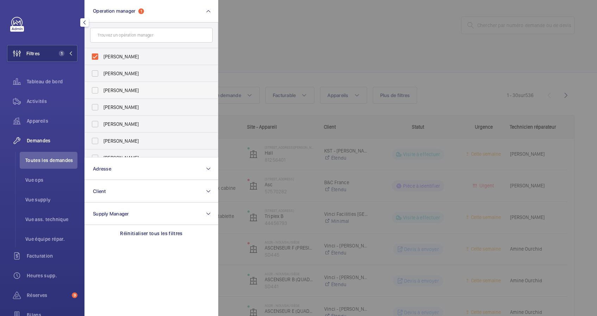
drag, startPoint x: 37, startPoint y: 125, endPoint x: 161, endPoint y: 90, distance: 127.9
click at [40, 124] on div "Appareils" at bounding box center [42, 121] width 70 height 17
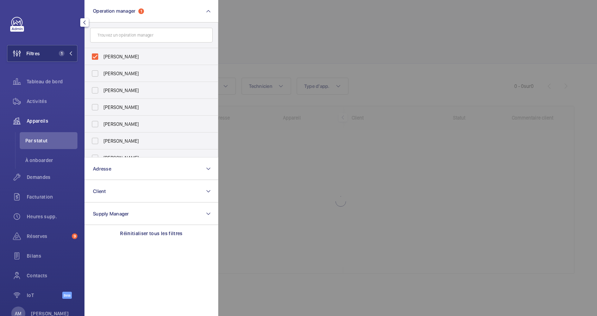
click at [290, 42] on div at bounding box center [516, 158] width 597 height 316
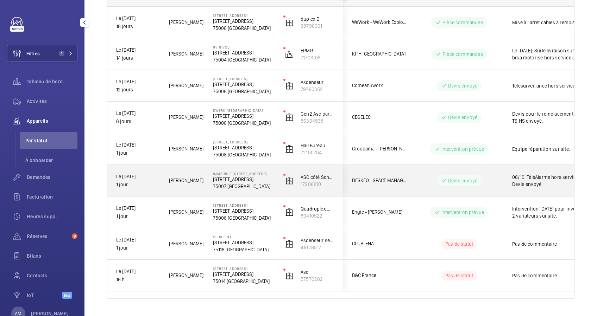
scroll to position [139, 0]
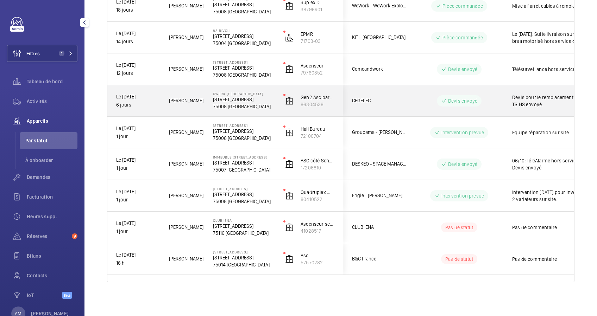
click at [243, 101] on p "18 Rue de Courcelles" at bounding box center [243, 99] width 61 height 7
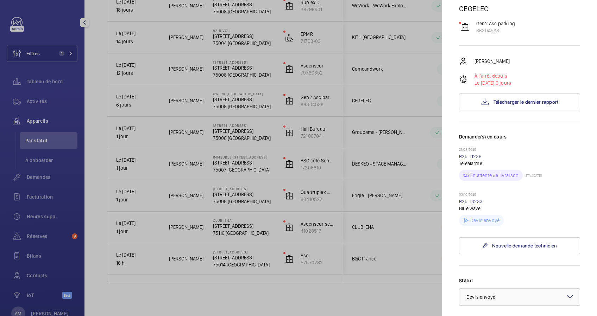
scroll to position [94, 0]
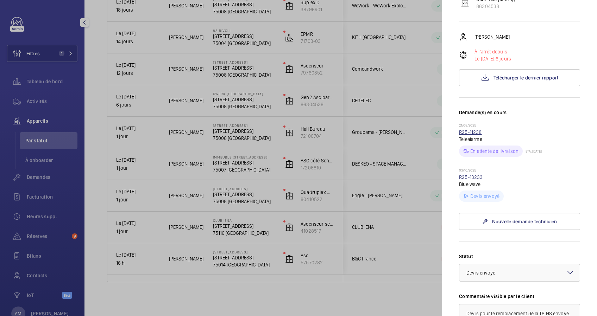
click at [473, 131] on link "R25-11238" at bounding box center [470, 133] width 23 height 6
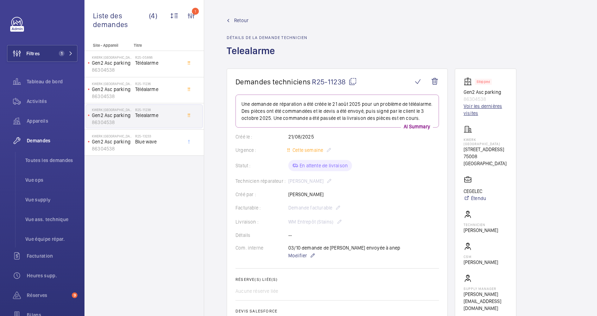
click at [471, 111] on link "Voir les dernières visites" at bounding box center [486, 110] width 44 height 14
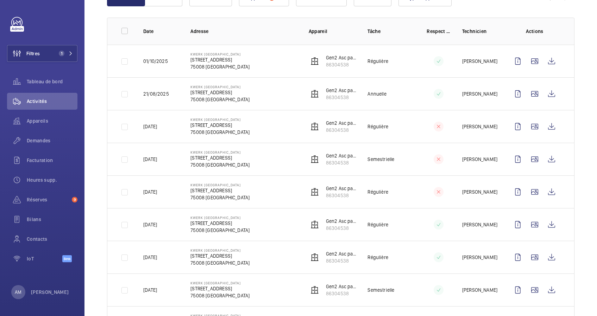
scroll to position [94, 0]
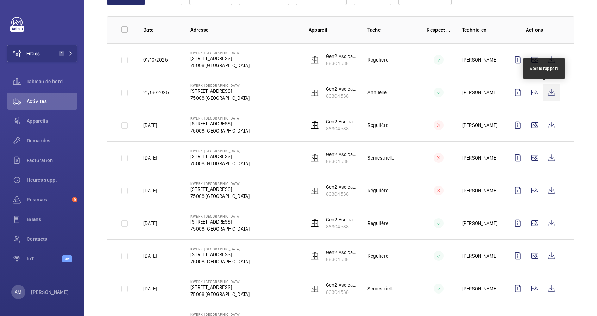
click at [544, 94] on wm-front-icon-button at bounding box center [551, 92] width 17 height 17
click at [544, 92] on wm-front-icon-button at bounding box center [551, 92] width 17 height 17
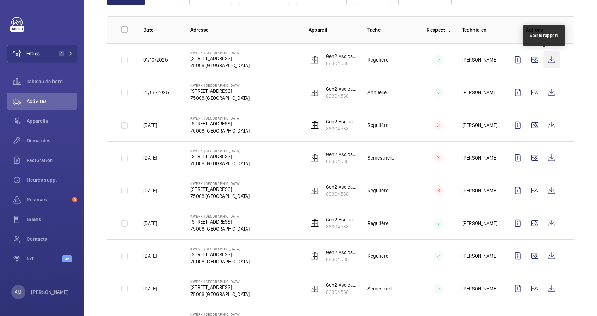
click at [543, 58] on wm-front-icon-button at bounding box center [551, 59] width 17 height 17
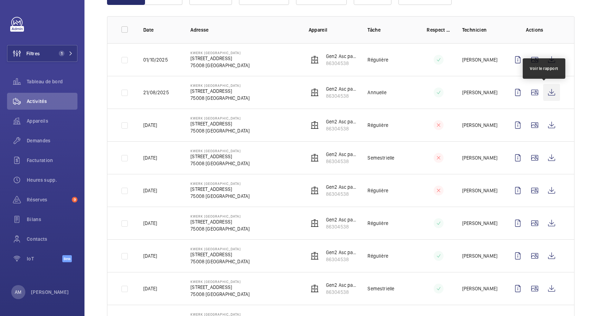
click at [544, 92] on wm-front-icon-button at bounding box center [551, 92] width 17 height 17
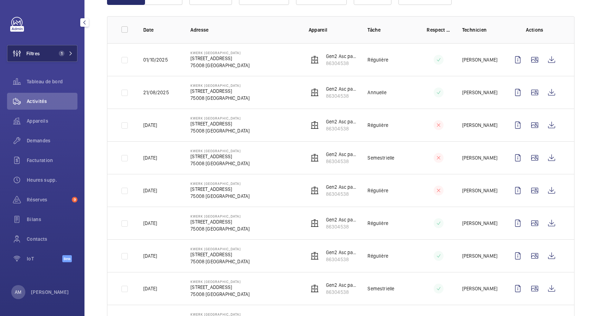
click at [57, 52] on span "1" at bounding box center [60, 54] width 8 height 6
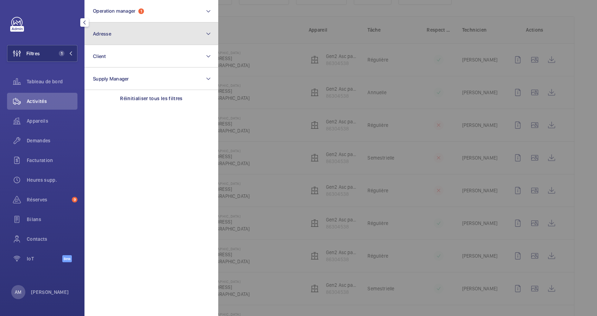
click at [127, 38] on button "Adresse" at bounding box center [151, 34] width 134 height 23
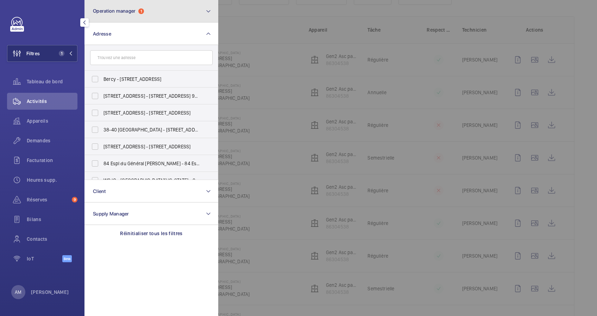
click at [157, 18] on button "Operation manager 1" at bounding box center [151, 11] width 134 height 23
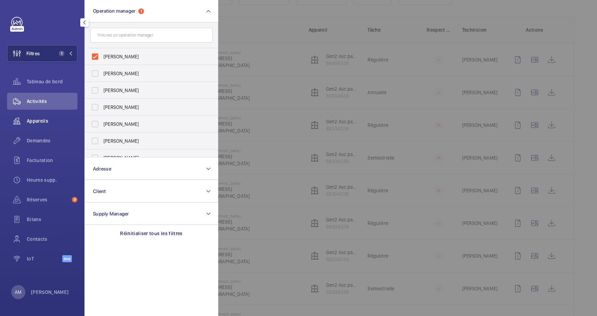
click at [34, 124] on span "Appareils" at bounding box center [52, 121] width 51 height 7
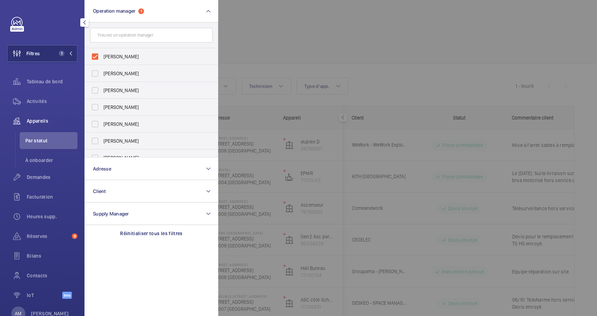
click at [288, 36] on div at bounding box center [516, 158] width 597 height 316
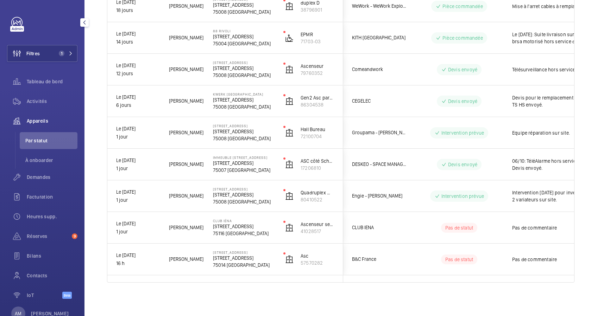
scroll to position [139, 0]
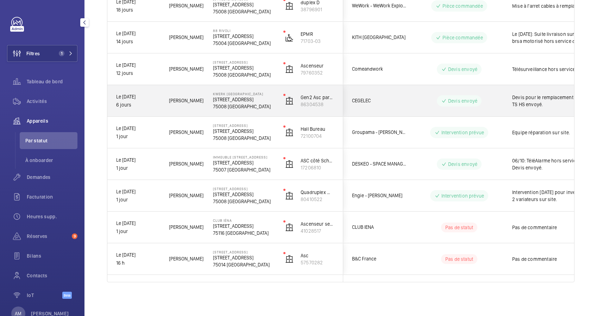
click at [390, 104] on span "CEGELEC" at bounding box center [379, 101] width 54 height 8
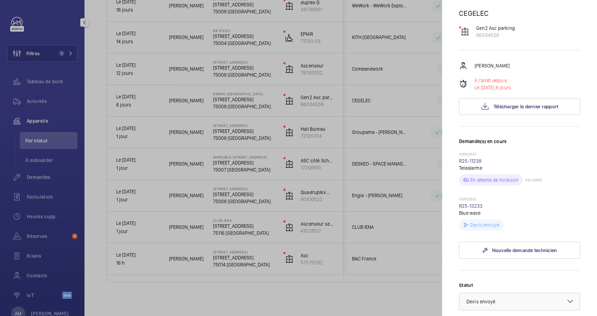
scroll to position [94, 0]
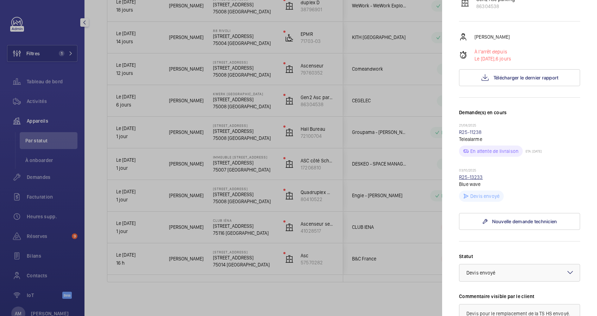
click at [472, 175] on link "R25-13233" at bounding box center [471, 178] width 24 height 6
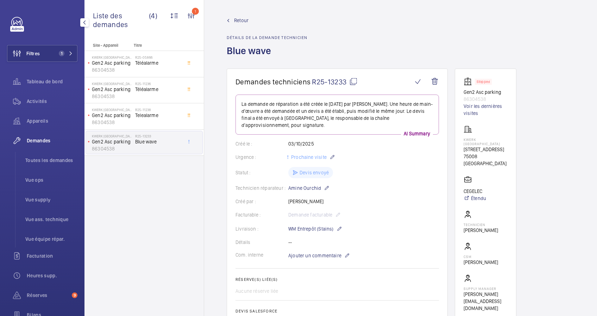
scroll to position [141, 0]
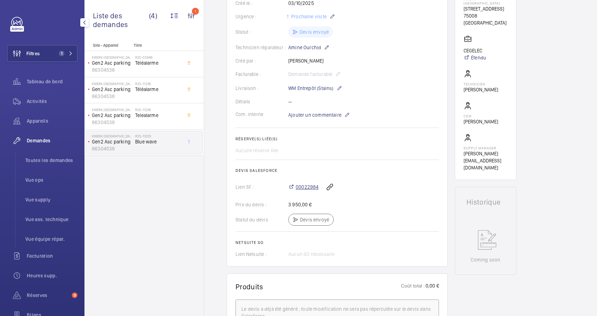
click at [306, 186] on span "00022984" at bounding box center [307, 187] width 23 height 7
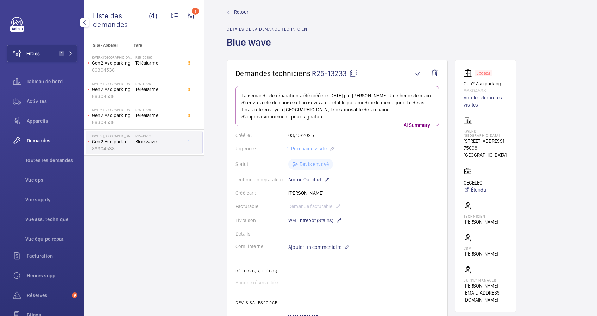
scroll to position [0, 0]
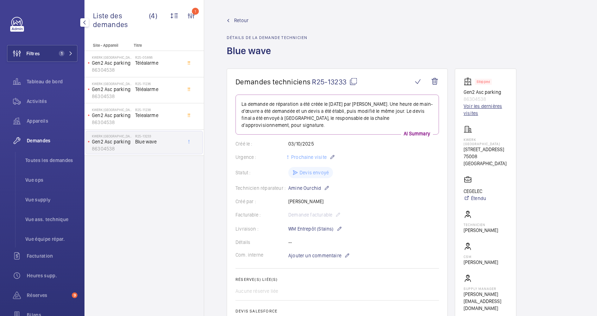
click at [472, 107] on link "Voir les dernières visites" at bounding box center [486, 110] width 44 height 14
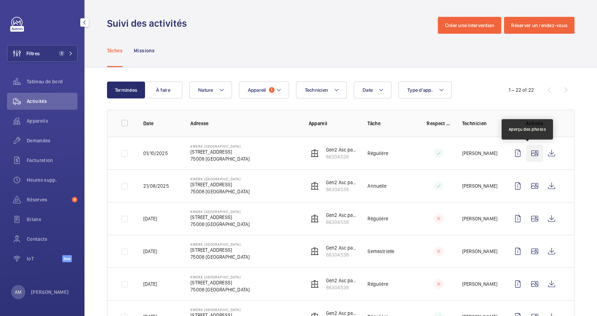
click at [528, 153] on wm-front-icon-button at bounding box center [534, 153] width 17 height 17
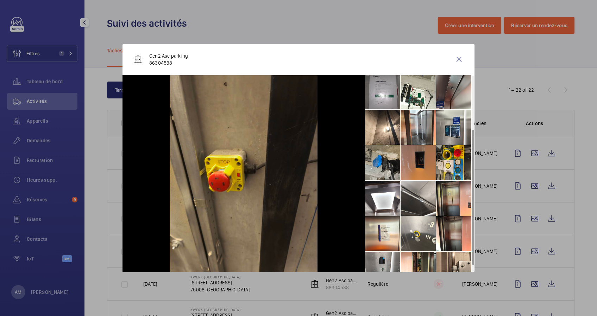
scroll to position [87, 0]
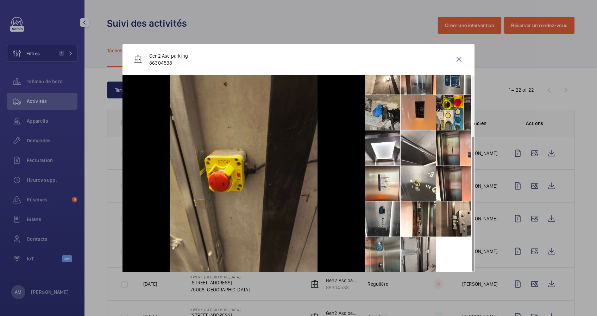
click at [383, 255] on li at bounding box center [382, 254] width 35 height 35
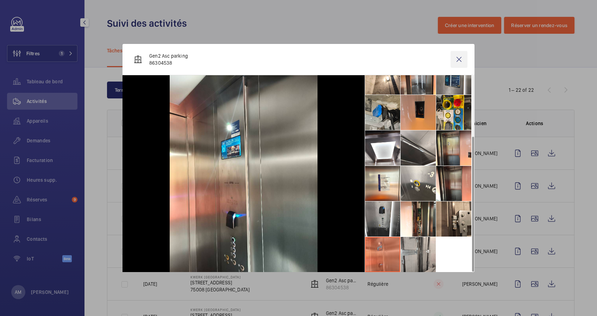
click at [459, 60] on wm-front-icon-button at bounding box center [459, 59] width 17 height 17
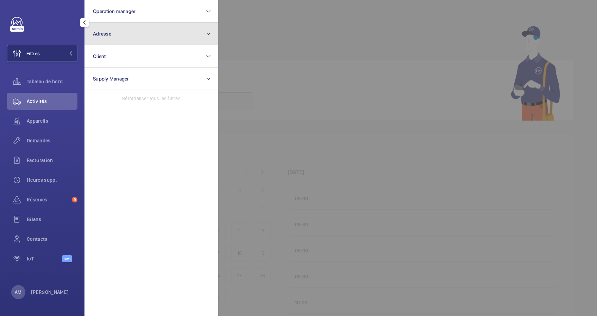
click at [136, 32] on button "Adresse" at bounding box center [151, 34] width 134 height 23
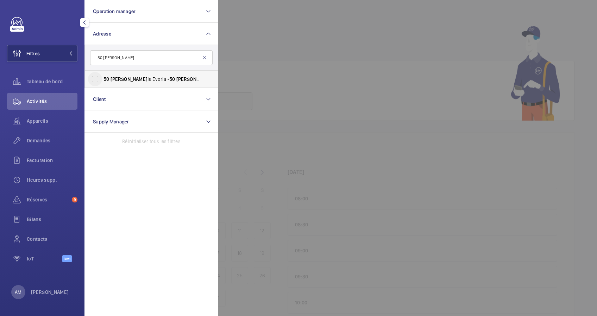
type input "50 [PERSON_NAME]"
click at [99, 82] on input "50 [PERSON_NAME] ia Evoria - 50 [PERSON_NAME] ia Evoria, [GEOGRAPHIC_DATA] 7 50…" at bounding box center [95, 79] width 14 height 14
checkbox input "true"
click at [39, 122] on span "Appareils" at bounding box center [52, 121] width 51 height 7
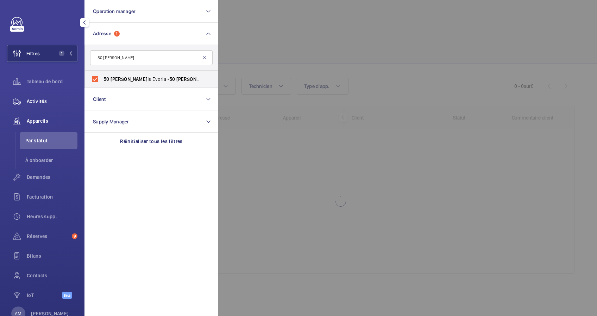
click at [37, 102] on span "Activités" at bounding box center [52, 101] width 51 height 7
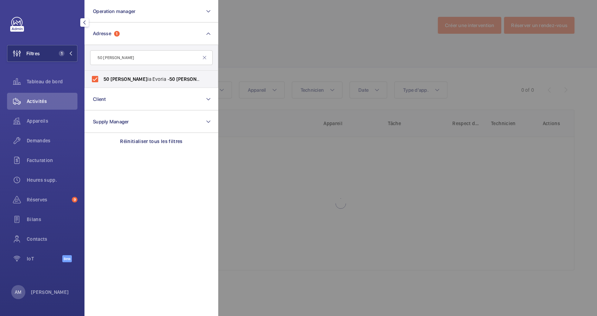
click at [287, 63] on div at bounding box center [516, 158] width 597 height 316
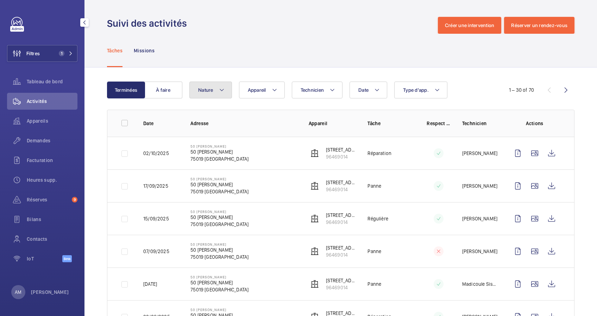
click at [219, 87] on mat-icon at bounding box center [222, 90] width 6 height 8
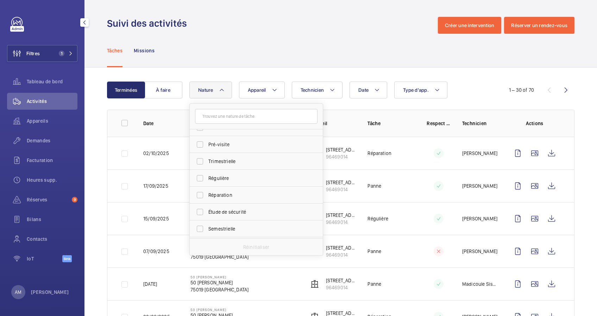
scroll to position [110, 0]
click at [225, 194] on span "Étude de sécurité" at bounding box center [256, 196] width 97 height 7
click at [207, 194] on input "Étude de sécurité" at bounding box center [200, 197] width 14 height 14
checkbox input "true"
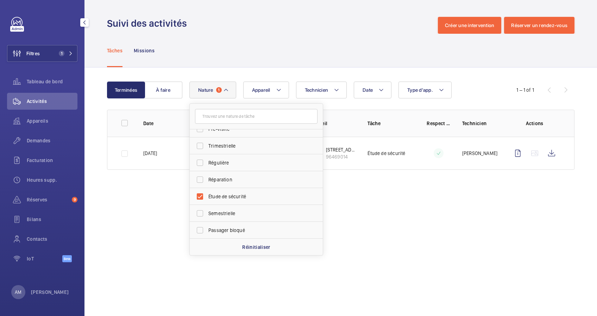
click at [414, 192] on wm-front-admin-operations-monitoring "Suivi des activités Créer une intervention Réserver un rendez-vous Tâches Missi…" at bounding box center [340, 158] width 513 height 316
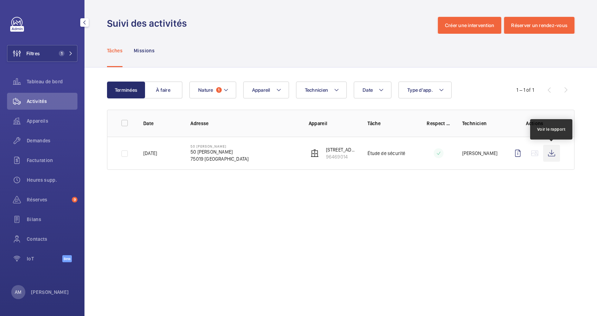
click at [551, 153] on wm-front-icon-button at bounding box center [551, 153] width 17 height 17
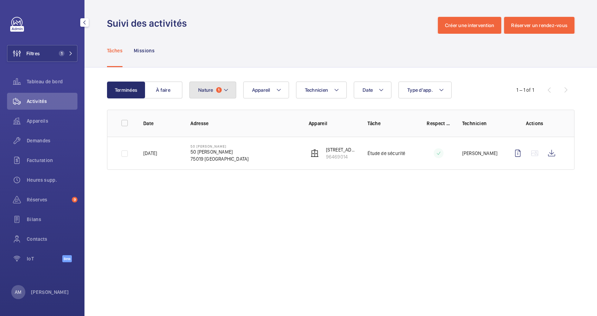
click at [230, 91] on button "Nature 1" at bounding box center [212, 90] width 47 height 17
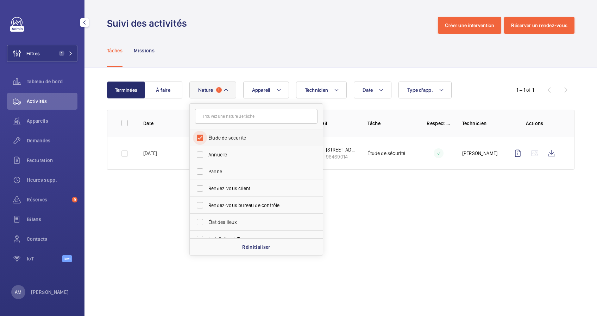
click at [201, 136] on input "Étude de sécurité" at bounding box center [200, 138] width 14 height 14
checkbox input "false"
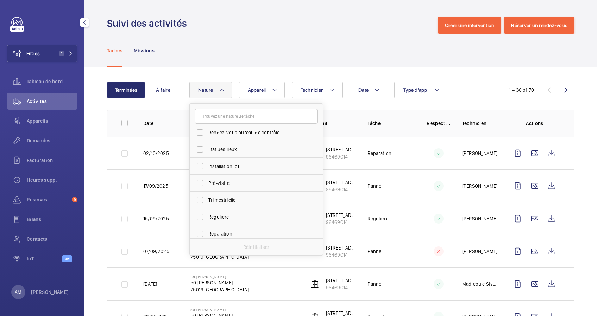
scroll to position [63, 0]
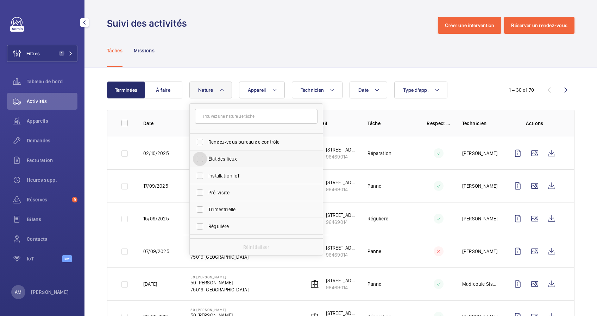
click at [198, 158] on input "État des lieux" at bounding box center [200, 159] width 14 height 14
checkbox input "true"
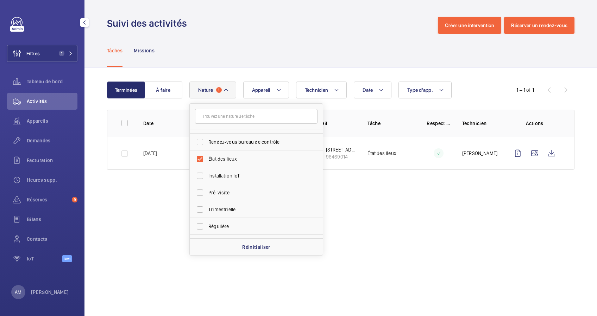
click at [460, 86] on div "Date Technicien Appareil Type d'app. Nature 1 Étude de sécurité Annuelle Panne …" at bounding box center [339, 90] width 301 height 17
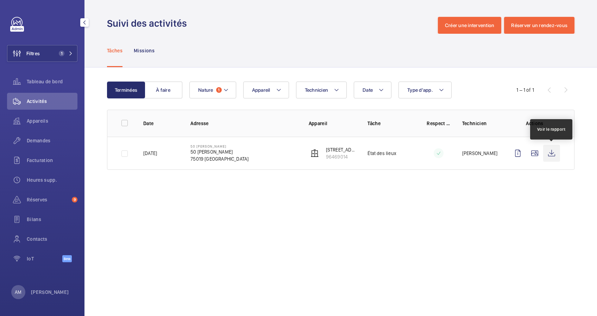
click at [554, 150] on wm-front-icon-button at bounding box center [551, 153] width 17 height 17
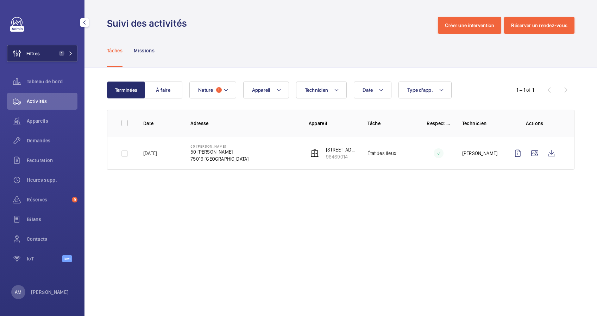
click at [54, 54] on button "Filtres 1" at bounding box center [42, 53] width 70 height 17
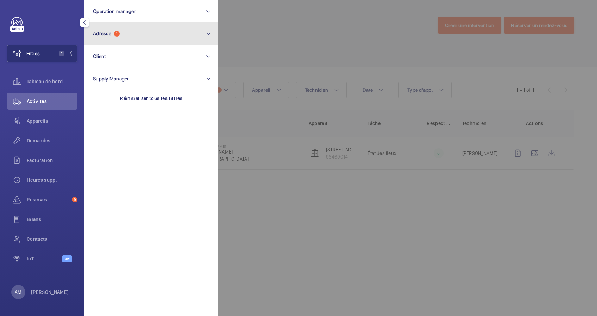
click at [107, 38] on button "Adresse 1" at bounding box center [151, 34] width 134 height 23
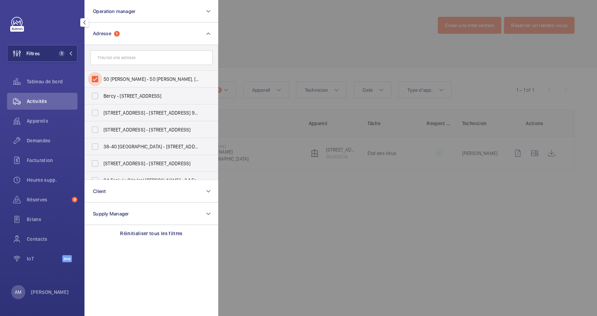
click at [96, 74] on input "50 [PERSON_NAME] - 50 [PERSON_NAME], [GEOGRAPHIC_DATA] 75019" at bounding box center [95, 79] width 14 height 14
checkbox input "false"
click at [111, 60] on input "text" at bounding box center [151, 57] width 123 height 15
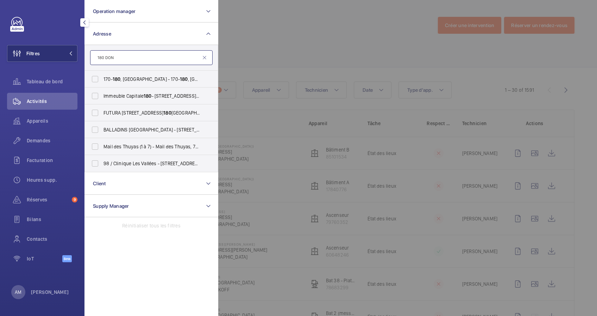
type input "180 DONA"
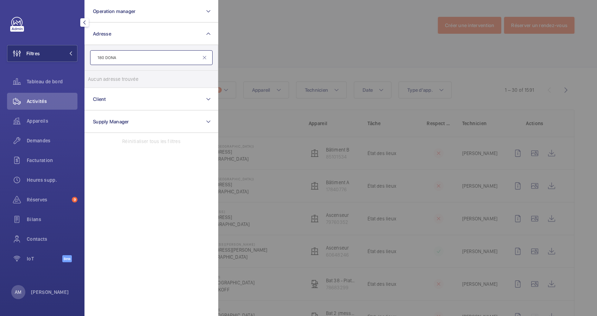
drag, startPoint x: 146, startPoint y: 59, endPoint x: 92, endPoint y: 61, distance: 55.0
click at [92, 61] on input "180 DONA" at bounding box center [151, 57] width 123 height 15
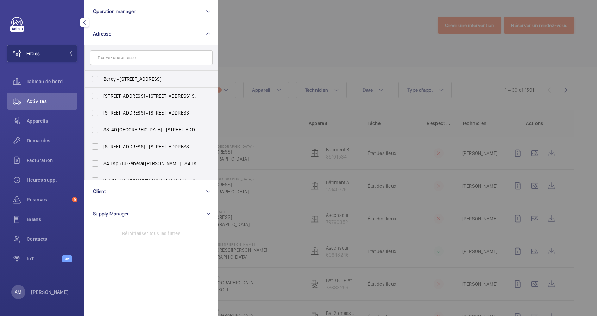
click at [279, 23] on div at bounding box center [516, 158] width 597 height 316
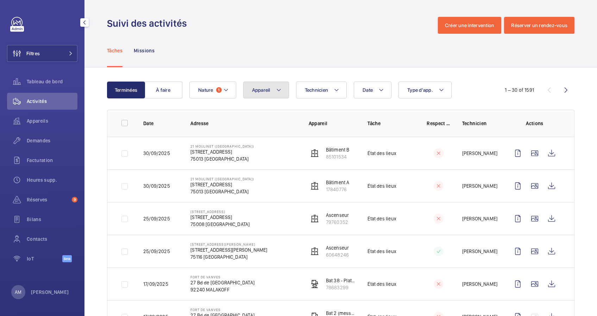
click at [275, 88] on button "Appareil" at bounding box center [266, 90] width 46 height 17
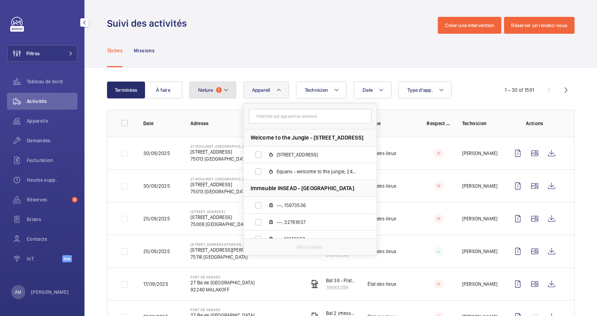
click at [224, 89] on mat-icon at bounding box center [226, 90] width 6 height 8
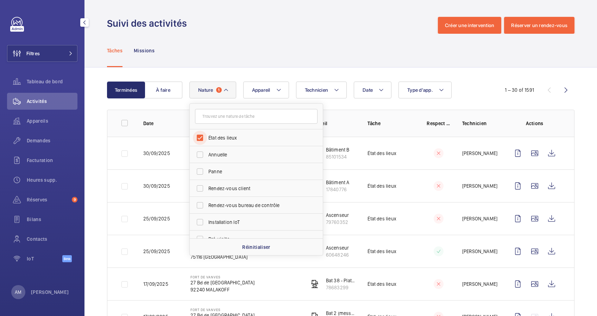
click at [198, 136] on input "État des lieux" at bounding box center [200, 138] width 14 height 14
checkbox input "false"
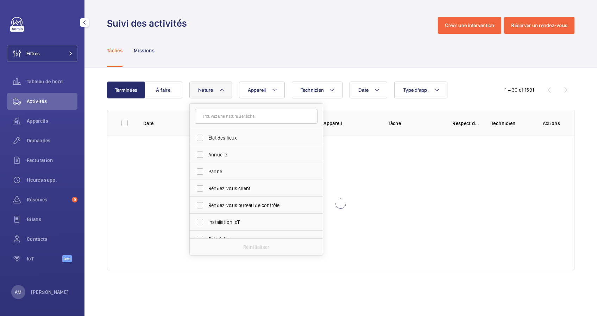
click at [285, 60] on div "Tâches Missions" at bounding box center [340, 50] width 467 height 33
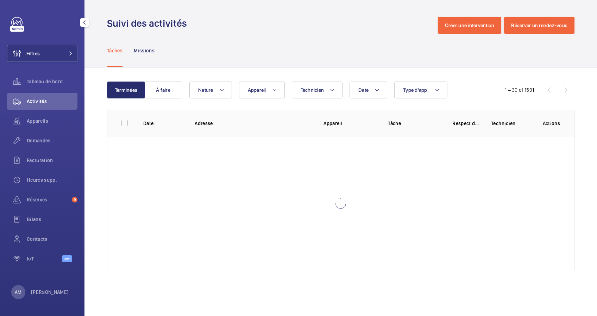
click at [272, 99] on wm-front-table "Terminées À faire Date Technicien Appareil Type d'app. Nature 1 – 30 of 1591 Da…" at bounding box center [340, 176] width 467 height 189
drag, startPoint x: 280, startPoint y: 85, endPoint x: 269, endPoint y: 102, distance: 20.5
click at [277, 87] on button "Appareil" at bounding box center [262, 90] width 46 height 17
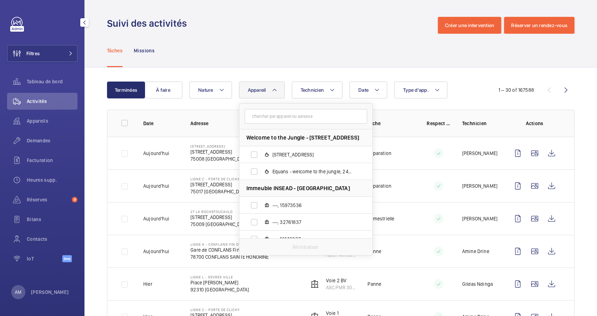
click at [275, 118] on input "text" at bounding box center [306, 116] width 123 height 15
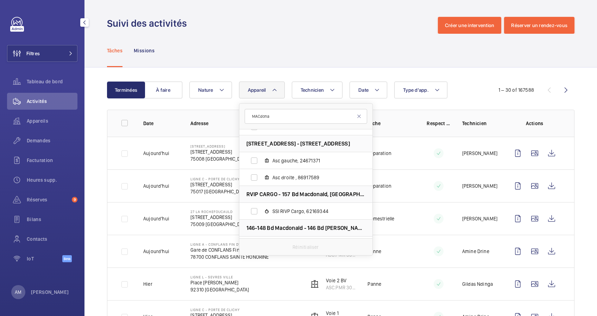
scroll to position [47, 0]
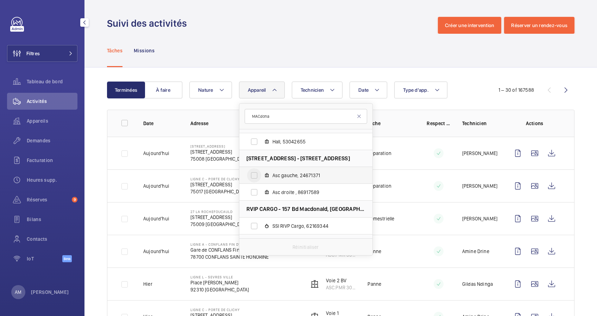
type input "MACdona"
click at [254, 176] on input "Asc gauche, 24671371" at bounding box center [254, 176] width 14 height 14
checkbox input "true"
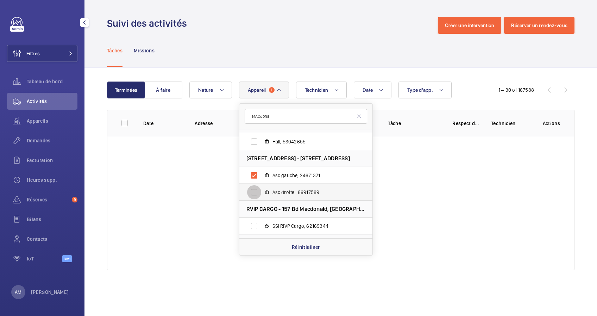
click at [257, 195] on input "Asc droite , 86917589" at bounding box center [254, 193] width 14 height 14
checkbox input "true"
click at [288, 73] on div "Terminées À faire Date Technicien Appareil 2 MACdona 103 bis, boulevard Macdona…" at bounding box center [340, 178] width 513 height 220
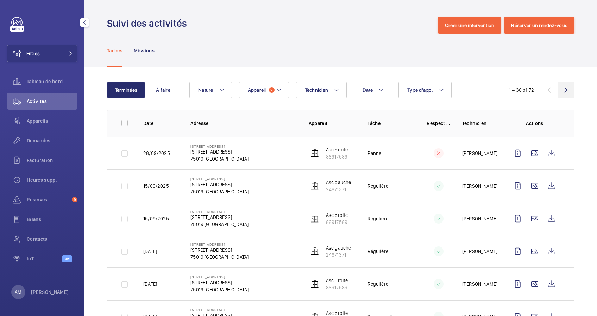
click at [558, 89] on wm-front-icon-button at bounding box center [566, 90] width 17 height 17
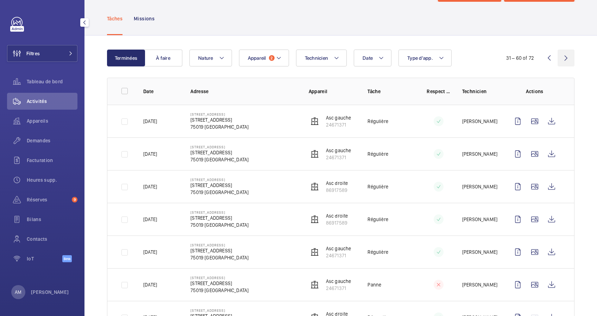
scroll to position [47, 0]
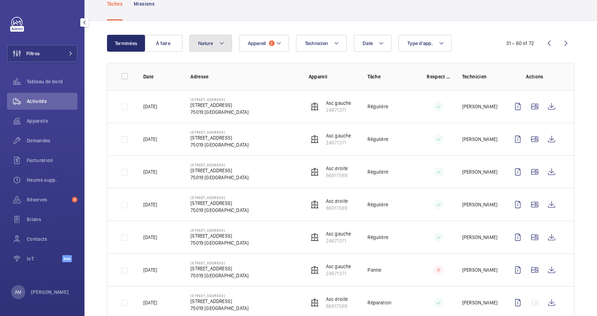
click at [227, 43] on button "Nature" at bounding box center [210, 43] width 43 height 17
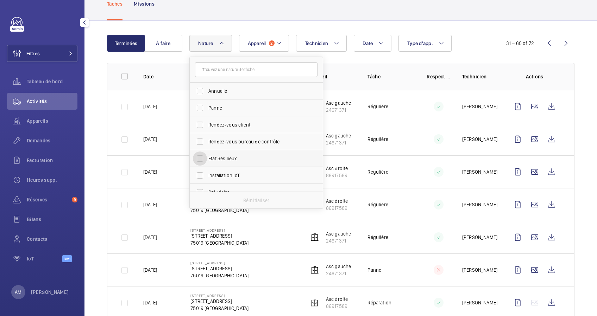
click at [203, 158] on input "État des lieux" at bounding box center [200, 159] width 14 height 14
checkbox input "true"
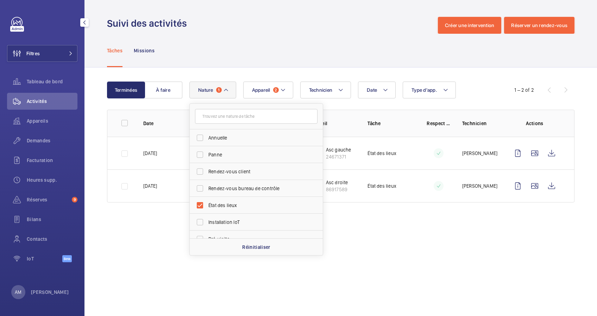
click at [306, 58] on div "Tâches Missions" at bounding box center [340, 50] width 467 height 33
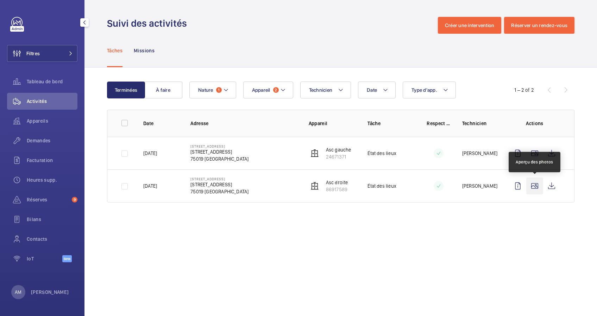
click at [535, 185] on wm-front-icon-button at bounding box center [534, 186] width 17 height 17
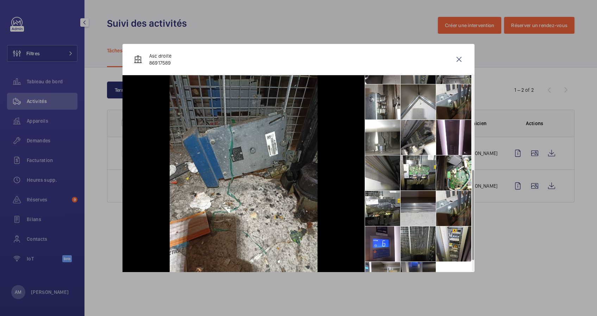
scroll to position [183, 0]
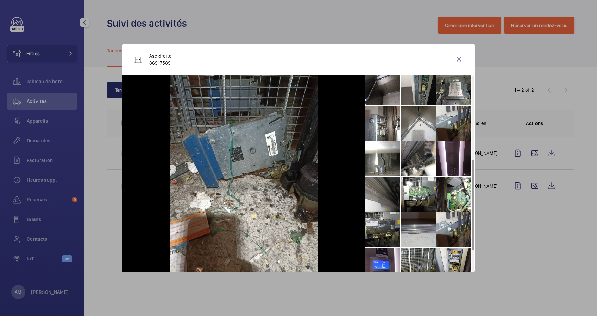
click at [388, 225] on li at bounding box center [382, 230] width 35 height 35
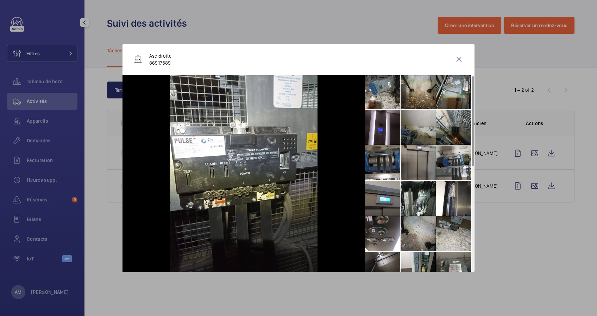
scroll to position [0, 0]
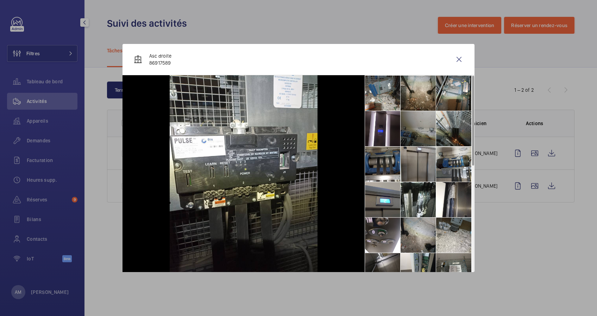
click at [416, 125] on li at bounding box center [418, 128] width 35 height 35
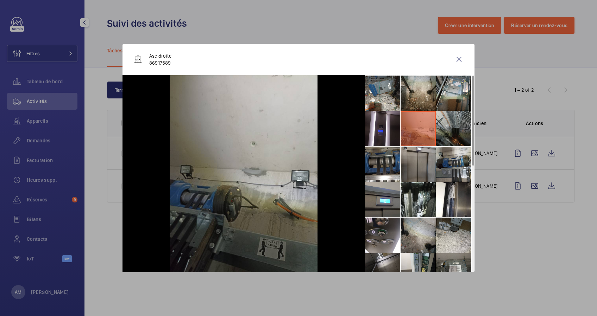
click at [452, 126] on li at bounding box center [453, 128] width 35 height 35
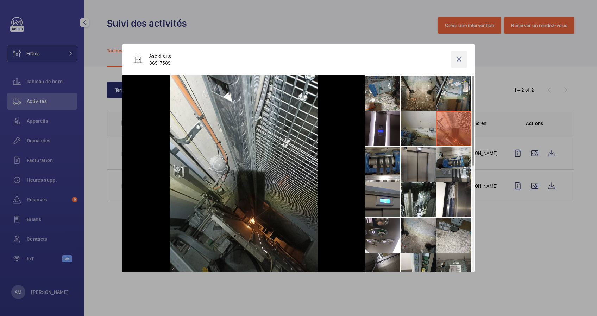
click at [457, 59] on wm-front-icon-button at bounding box center [459, 59] width 17 height 17
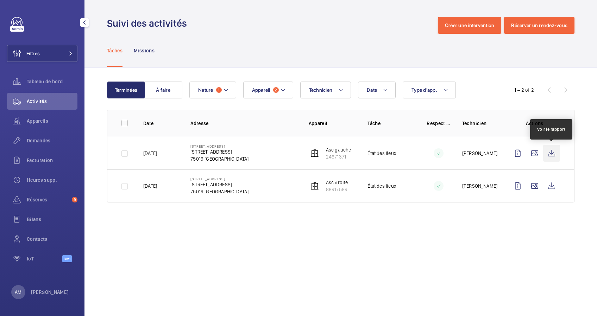
click at [555, 151] on wm-front-icon-button at bounding box center [551, 153] width 17 height 17
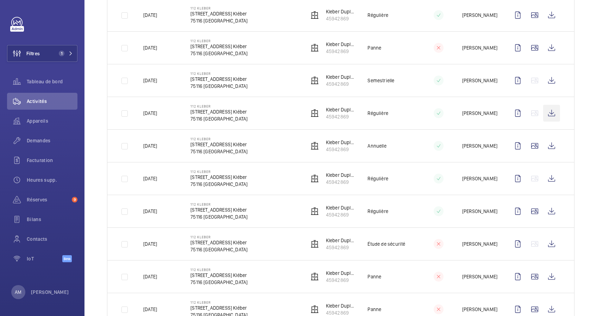
scroll to position [302, 0]
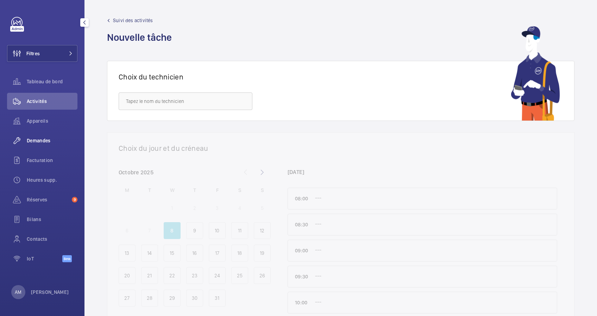
click at [46, 139] on span "Demandes" at bounding box center [52, 140] width 51 height 7
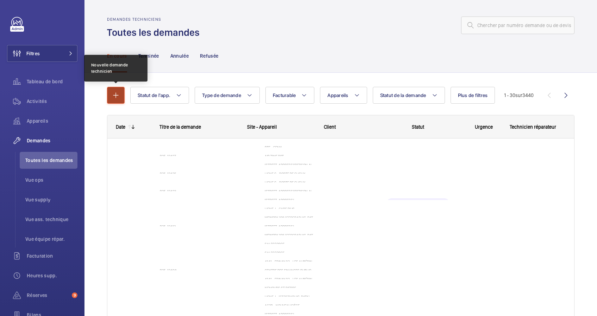
click at [108, 95] on button "button" at bounding box center [116, 95] width 18 height 17
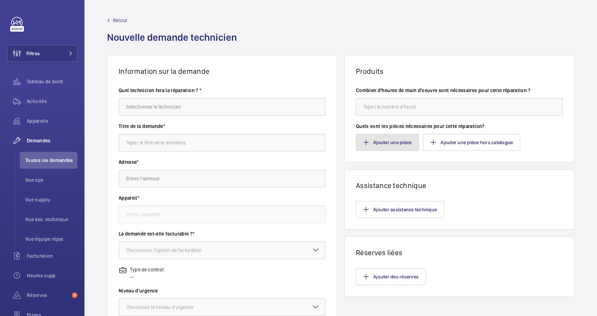
click at [372, 138] on button "Ajouter une pièce" at bounding box center [387, 142] width 63 height 17
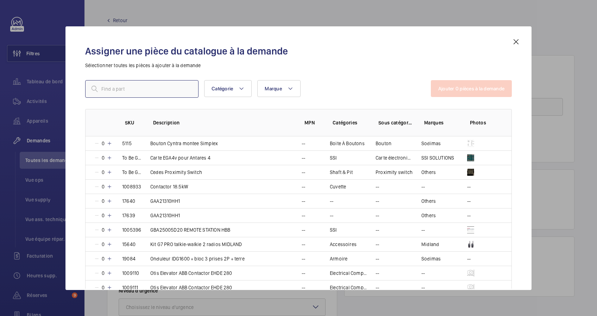
click at [114, 87] on input "text" at bounding box center [141, 89] width 113 height 18
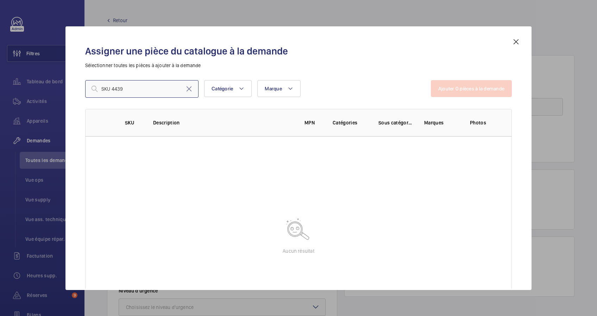
click at [111, 87] on input "SKU 4439" at bounding box center [141, 89] width 113 height 18
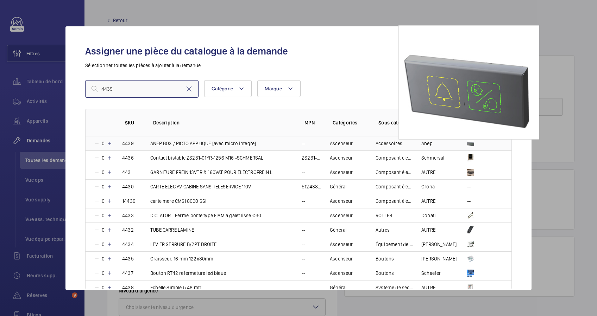
type input "4439"
click at [470, 142] on img at bounding box center [470, 143] width 7 height 7
click at [468, 144] on img at bounding box center [470, 143] width 7 height 7
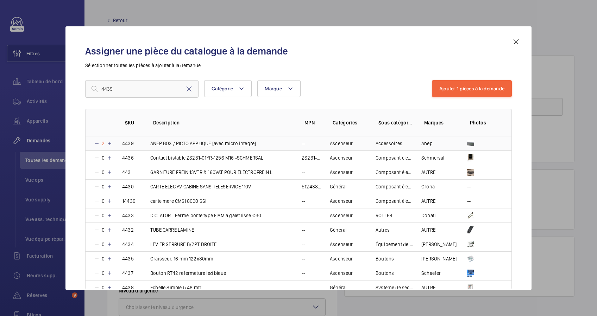
click at [97, 143] on mat-icon at bounding box center [97, 144] width 6 height 6
click at [467, 87] on button "Ajouter 1 pièces à la demande" at bounding box center [472, 88] width 80 height 17
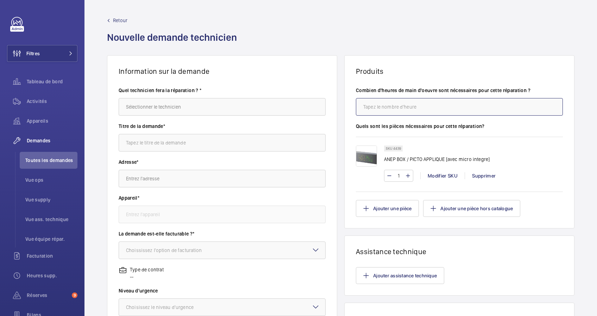
click at [408, 112] on input "number" at bounding box center [459, 107] width 207 height 18
click at [160, 106] on input "text" at bounding box center [222, 107] width 207 height 18
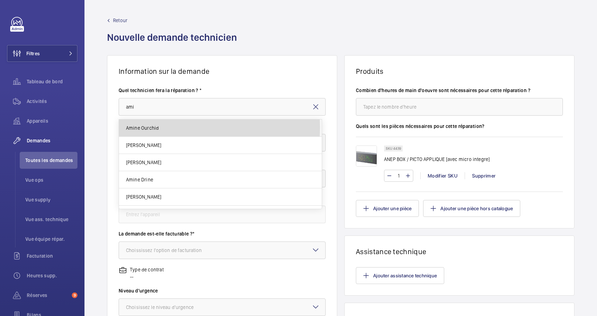
click at [156, 127] on span "Amine Ourchid" at bounding box center [142, 128] width 33 height 7
type input "Amine Ourchid"
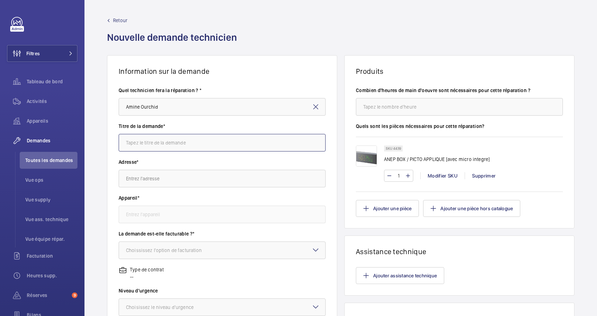
click at [155, 147] on input "text" at bounding box center [222, 143] width 207 height 18
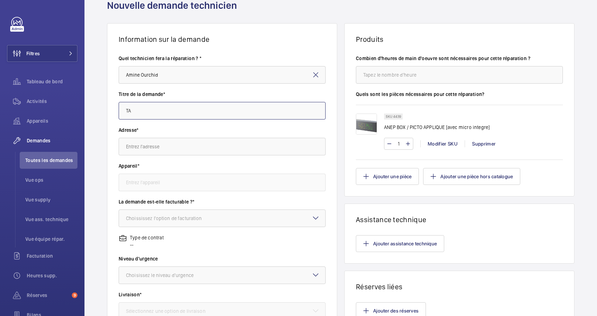
scroll to position [47, 0]
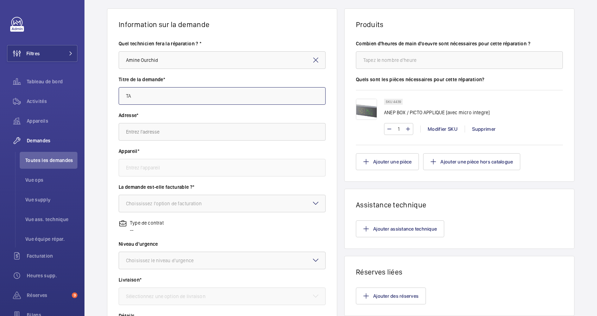
type input "TA"
click at [175, 137] on input "text" at bounding box center [222, 132] width 207 height 18
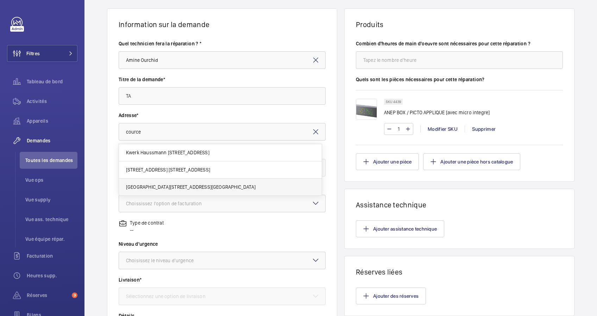
click at [168, 180] on mat-option "[GEOGRAPHIC_DATA][STREET_ADDRESS][GEOGRAPHIC_DATA]" at bounding box center [220, 187] width 203 height 17
type input "[GEOGRAPHIC_DATA][STREET_ADDRESS][GEOGRAPHIC_DATA]"
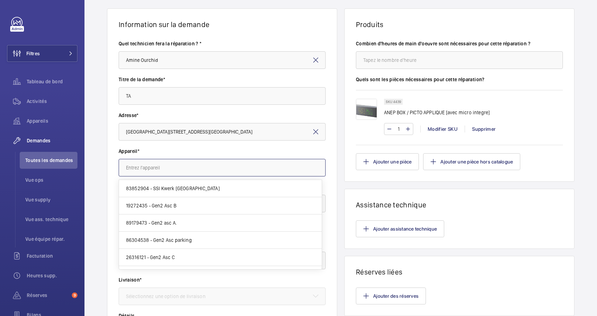
click at [183, 167] on input "text" at bounding box center [222, 168] width 207 height 18
click at [176, 238] on span "86304538 - Gen2 Asc parking" at bounding box center [159, 240] width 66 height 7
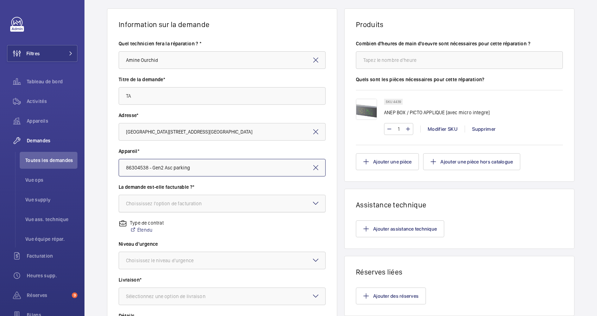
click at [186, 202] on div "Choississez l'option de facturation" at bounding box center [173, 203] width 94 height 7
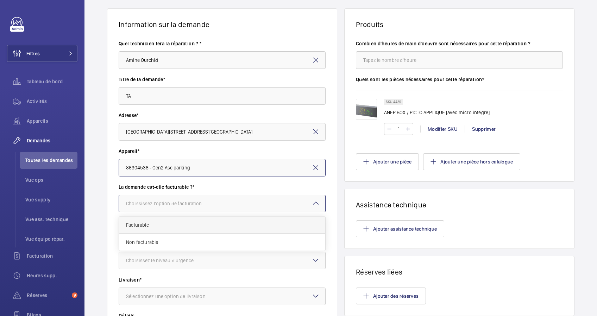
click at [161, 227] on span "Facturable" at bounding box center [222, 225] width 192 height 7
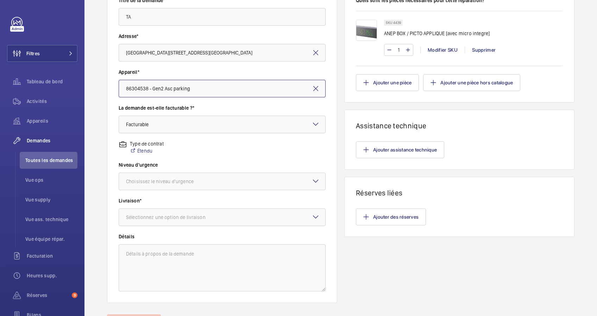
scroll to position [70, 0]
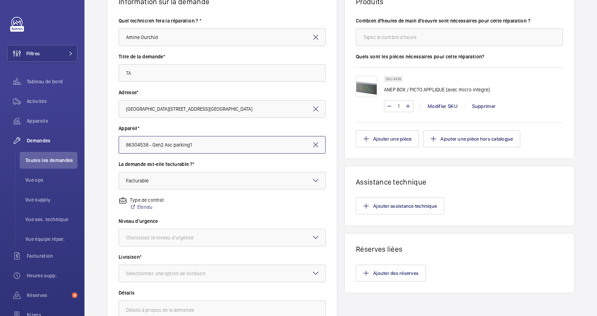
type input "86304538 - Gen2 Asc parking1"
click at [379, 36] on input "number" at bounding box center [459, 38] width 207 height 18
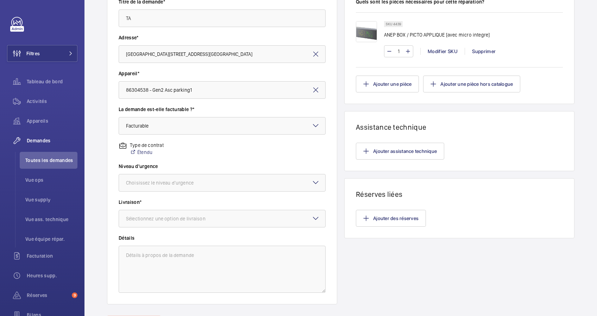
scroll to position [163, 0]
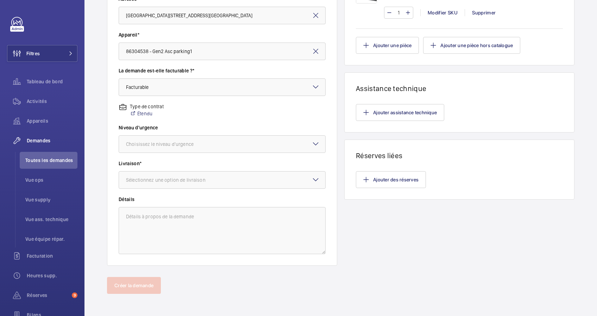
type input "1"
click at [338, 189] on div "Information sur la demande Quel technicien fera la réparation ? * Amine Ourchid…" at bounding box center [340, 84] width 513 height 385
click at [204, 140] on div at bounding box center [222, 144] width 206 height 17
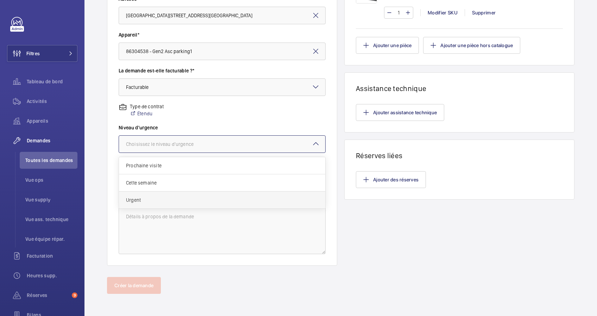
click at [152, 197] on span "Urgent" at bounding box center [222, 200] width 192 height 7
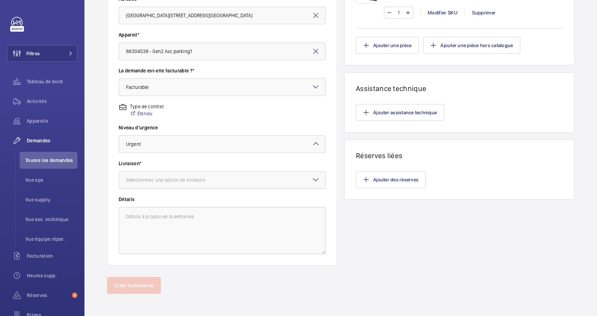
click at [165, 181] on div "Sélectionnez une option de livraison" at bounding box center [174, 180] width 97 height 7
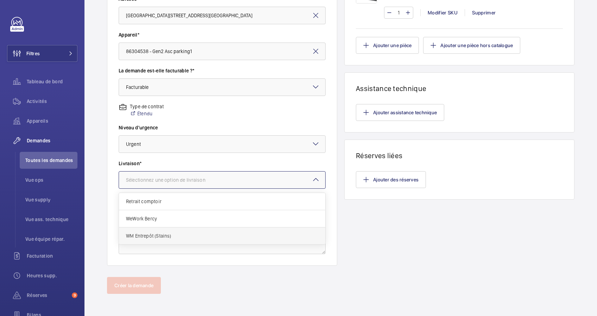
click at [149, 233] on span "WM Entrepôt (Stains)" at bounding box center [222, 236] width 192 height 7
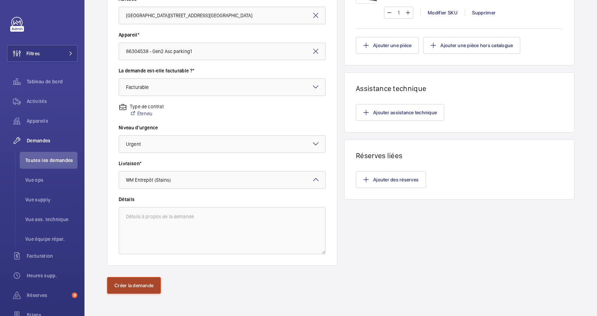
click at [128, 285] on button "Créer la demande" at bounding box center [134, 285] width 54 height 17
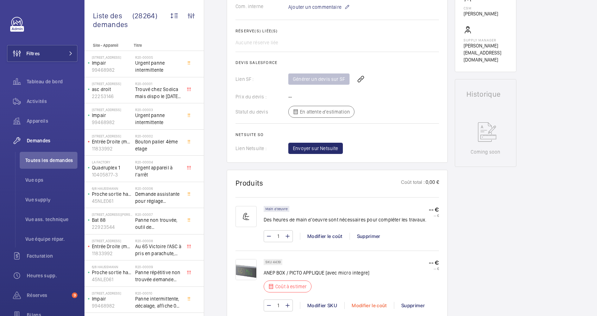
scroll to position [256, 0]
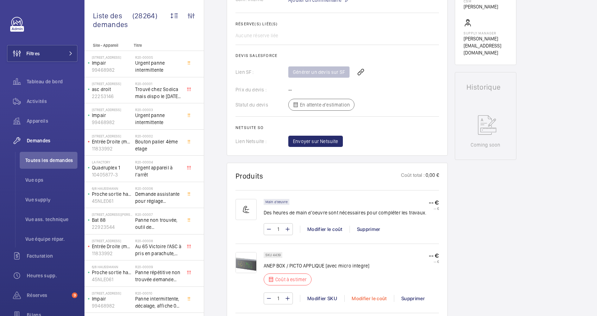
click at [369, 296] on div "Modifier le coût" at bounding box center [369, 298] width 50 height 7
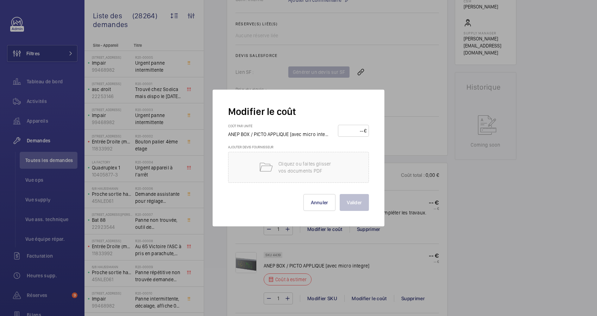
click at [359, 132] on input "number" at bounding box center [352, 130] width 24 height 11
type input "1"
click at [356, 207] on button "Valider" at bounding box center [354, 202] width 29 height 17
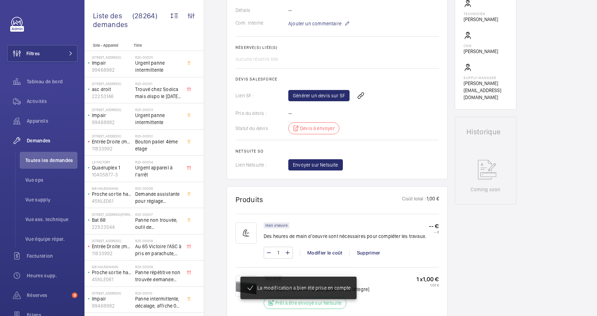
scroll to position [209, 0]
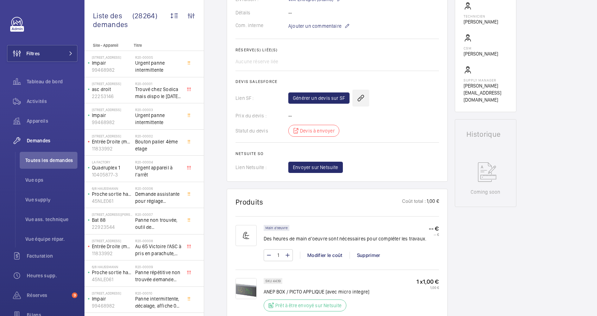
click at [359, 96] on wm-front-icon-button at bounding box center [360, 98] width 17 height 17
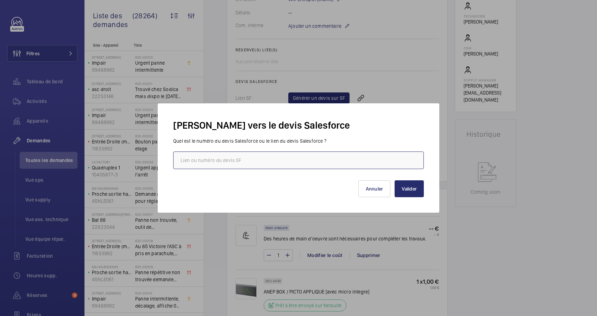
paste input "[URL][DOMAIN_NAME]"
type input "[URL][DOMAIN_NAME]"
click at [401, 186] on button "Valider" at bounding box center [409, 189] width 29 height 17
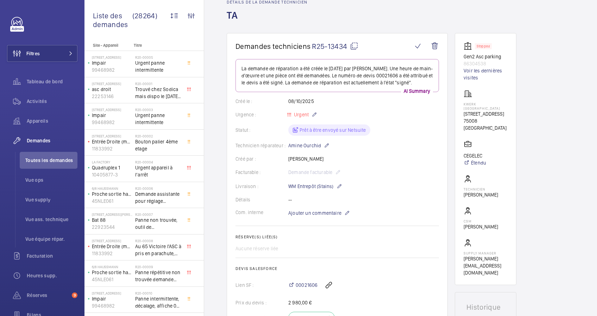
scroll to position [2, 0]
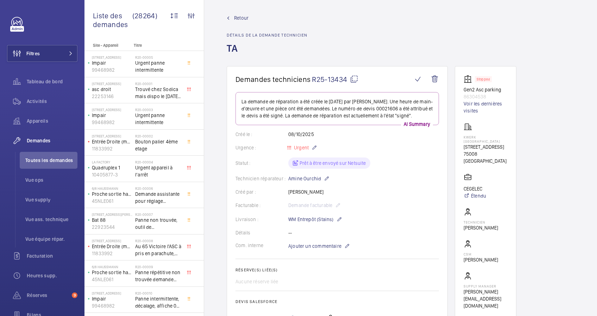
click at [240, 15] on span "Retour" at bounding box center [241, 17] width 14 height 7
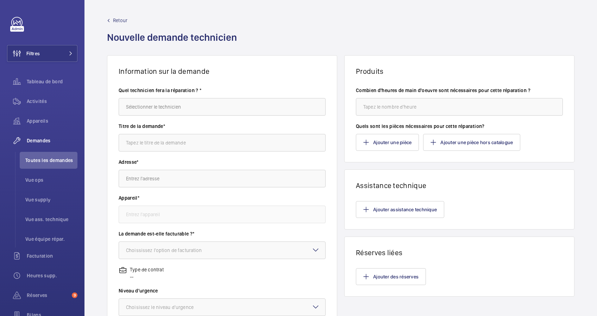
click at [240, 15] on wm-front-admin-header "Retour Nouvelle demande technicien" at bounding box center [340, 27] width 513 height 55
click at [115, 18] on span "Retour" at bounding box center [120, 20] width 14 height 7
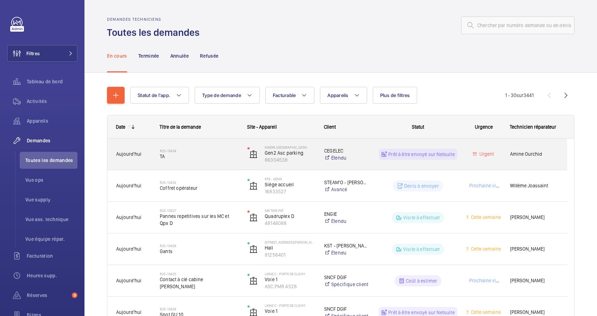
click at [221, 151] on h2 "R25-13434" at bounding box center [199, 151] width 79 height 4
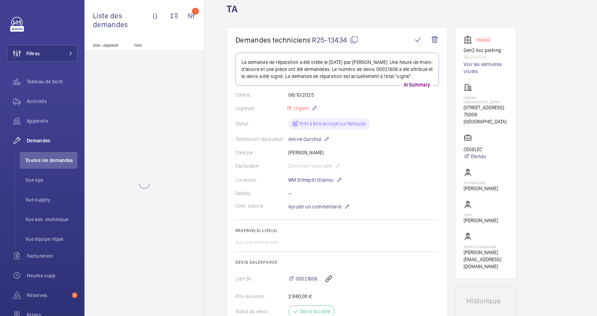
scroll to position [141, 0]
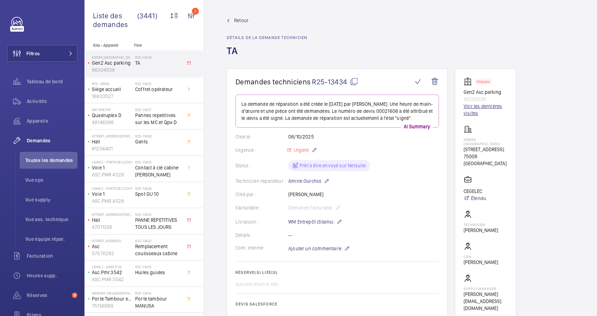
click at [468, 107] on link "Voir les dernières visites" at bounding box center [486, 110] width 44 height 14
